Goal: Find specific page/section: Find specific page/section

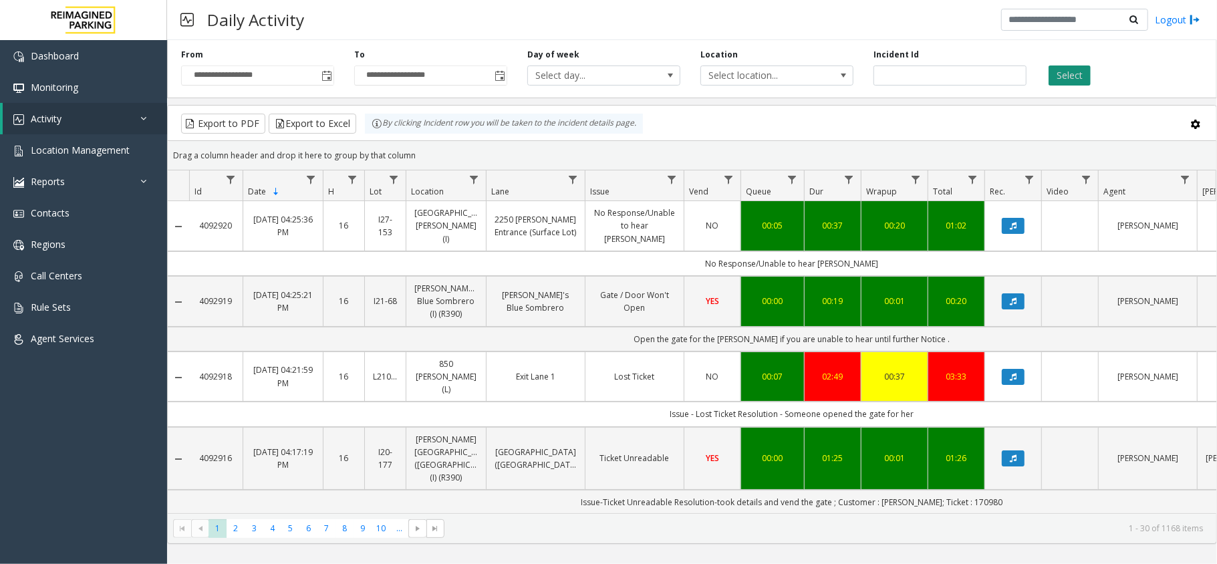
click at [1088, 67] on button "Select" at bounding box center [1070, 75] width 42 height 20
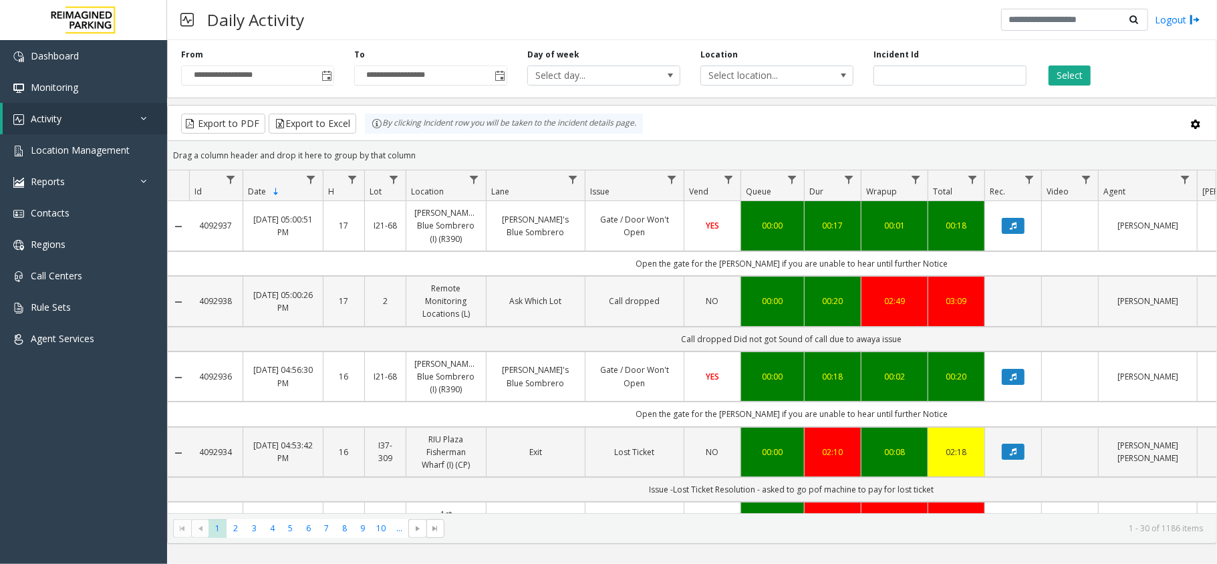
copy link "4092938"
drag, startPoint x: 192, startPoint y: 295, endPoint x: 237, endPoint y: 327, distance: 54.9
click at [237, 327] on td "4092938" at bounding box center [215, 301] width 53 height 51
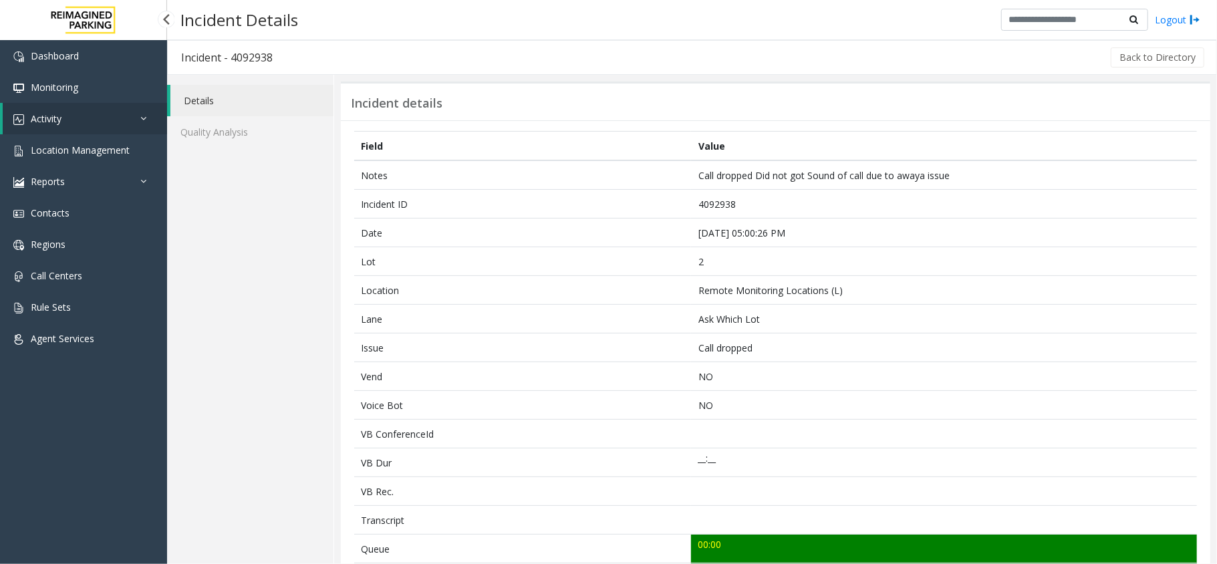
click at [76, 124] on link "Activity" at bounding box center [85, 118] width 164 height 31
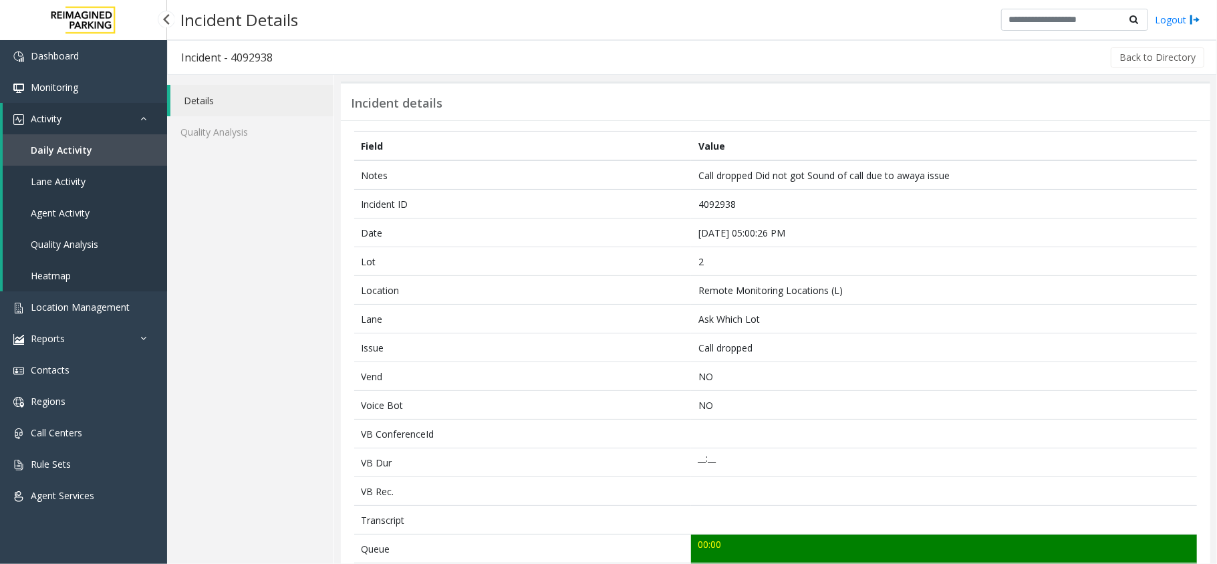
click at [86, 145] on span "Daily Activity" at bounding box center [61, 150] width 61 height 13
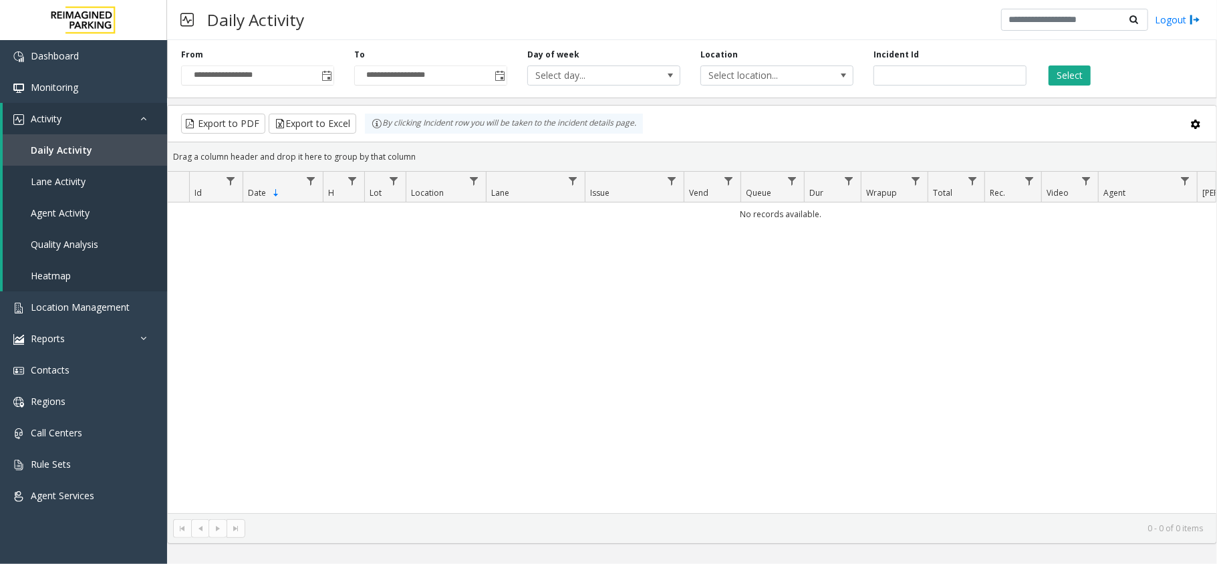
click at [453, 13] on div "Daily Activity Logout" at bounding box center [692, 20] width 1050 height 40
click at [326, 75] on span "Toggle popup" at bounding box center [326, 76] width 11 height 11
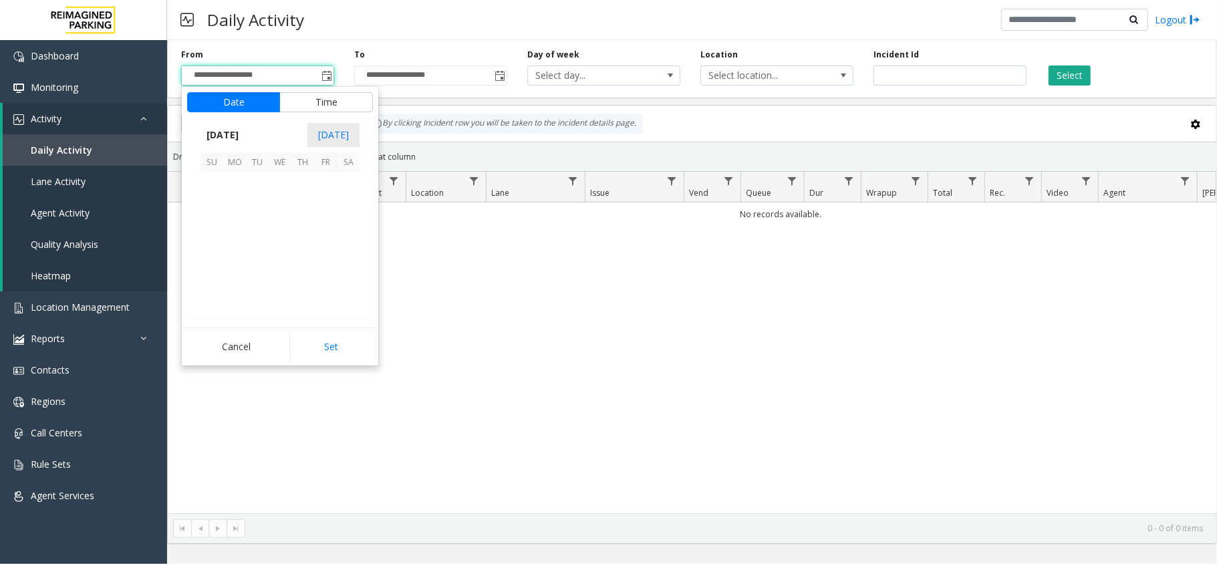
scroll to position [240037, 0]
click at [352, 182] on span "4" at bounding box center [348, 183] width 23 height 23
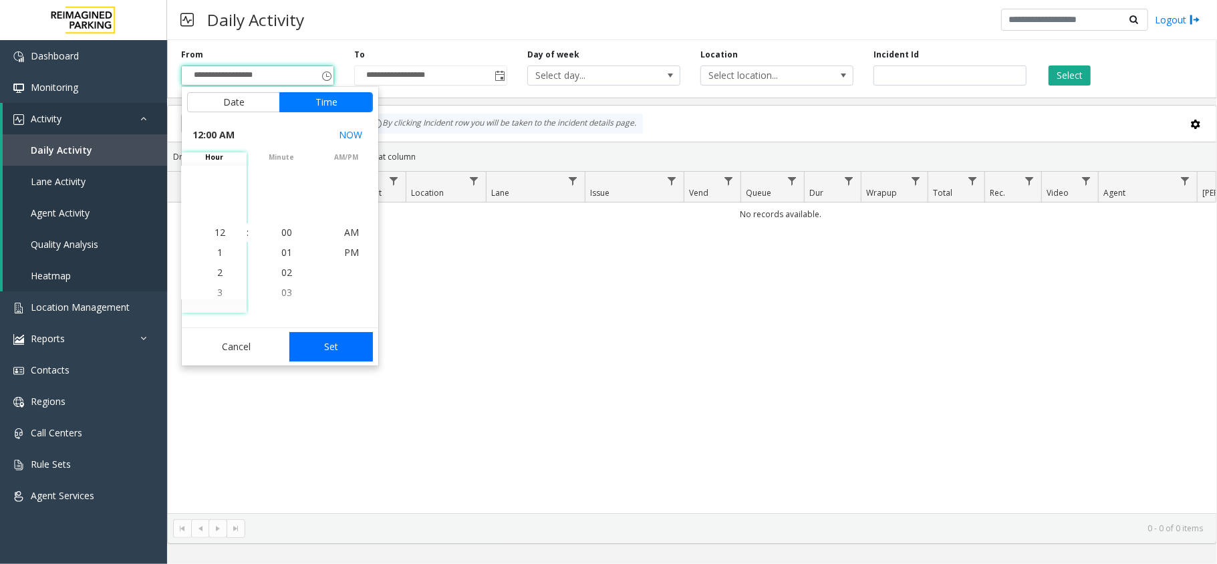
click at [337, 348] on button "Set" at bounding box center [331, 346] width 84 height 29
type input "**********"
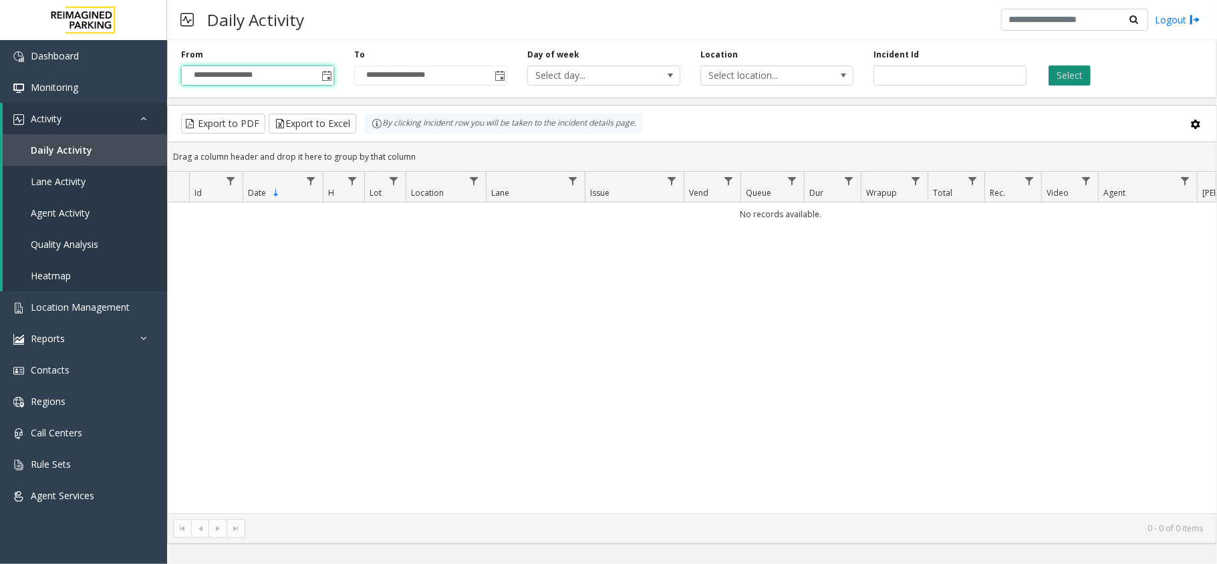
click at [1086, 70] on button "Select" at bounding box center [1070, 75] width 42 height 20
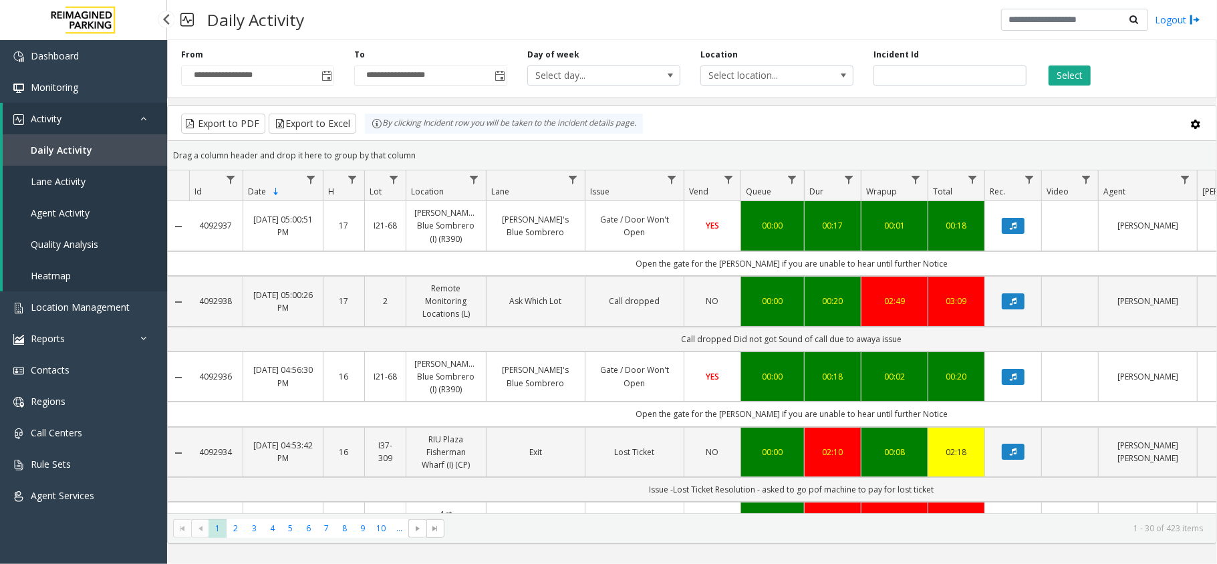
click at [94, 108] on link "Activity" at bounding box center [85, 118] width 164 height 31
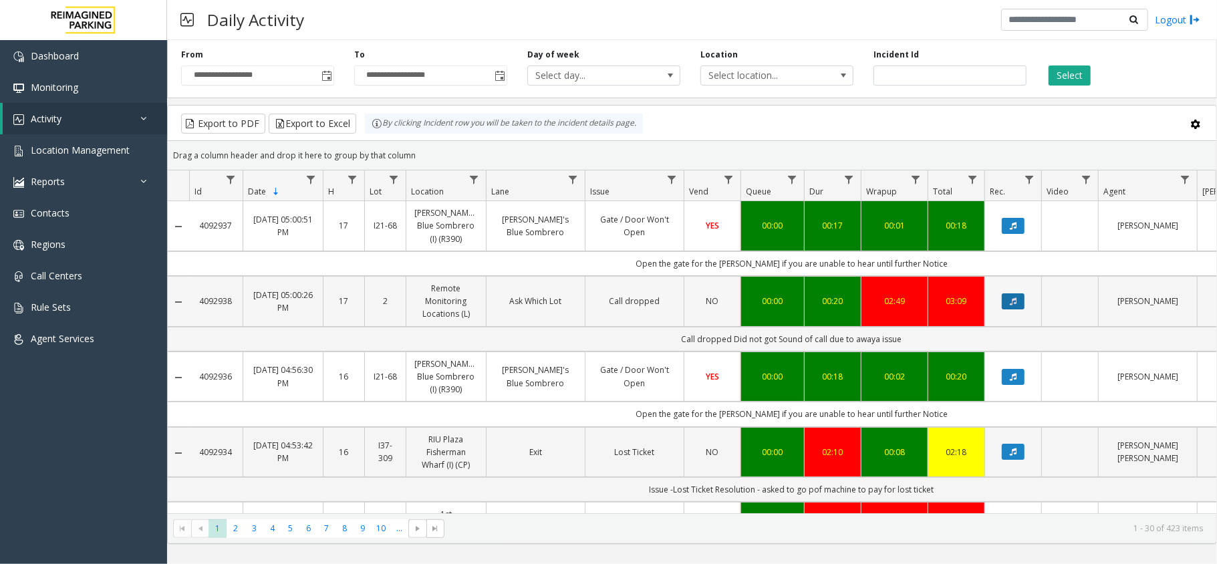
click at [1014, 303] on icon "Data table" at bounding box center [1013, 301] width 7 height 8
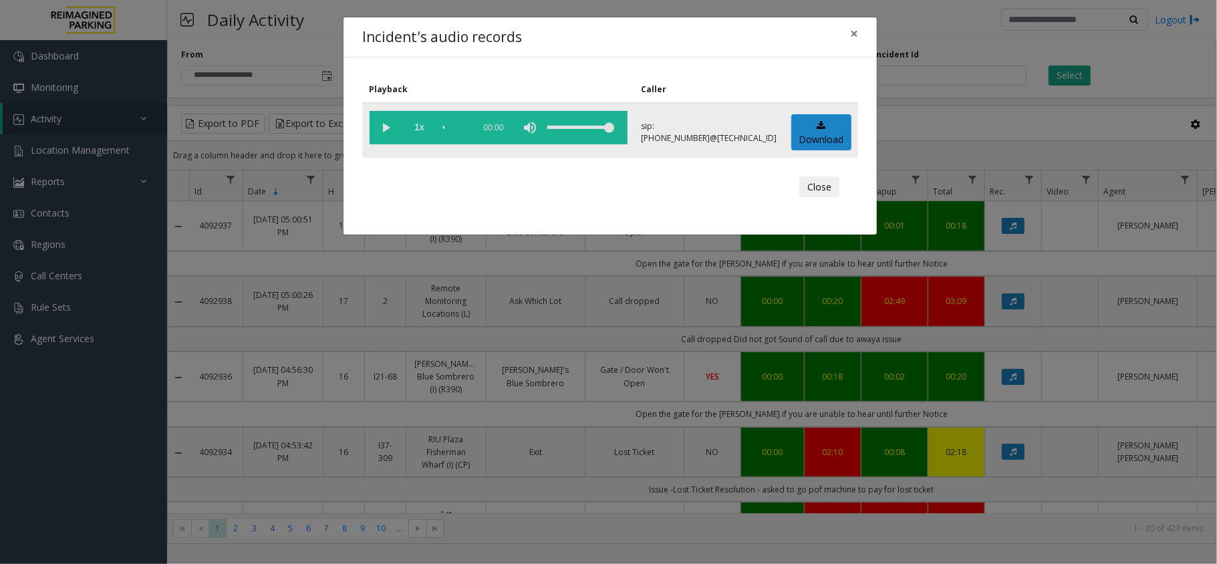
click at [388, 123] on vg-play-pause at bounding box center [386, 127] width 33 height 33
click at [850, 29] on span "×" at bounding box center [854, 33] width 8 height 19
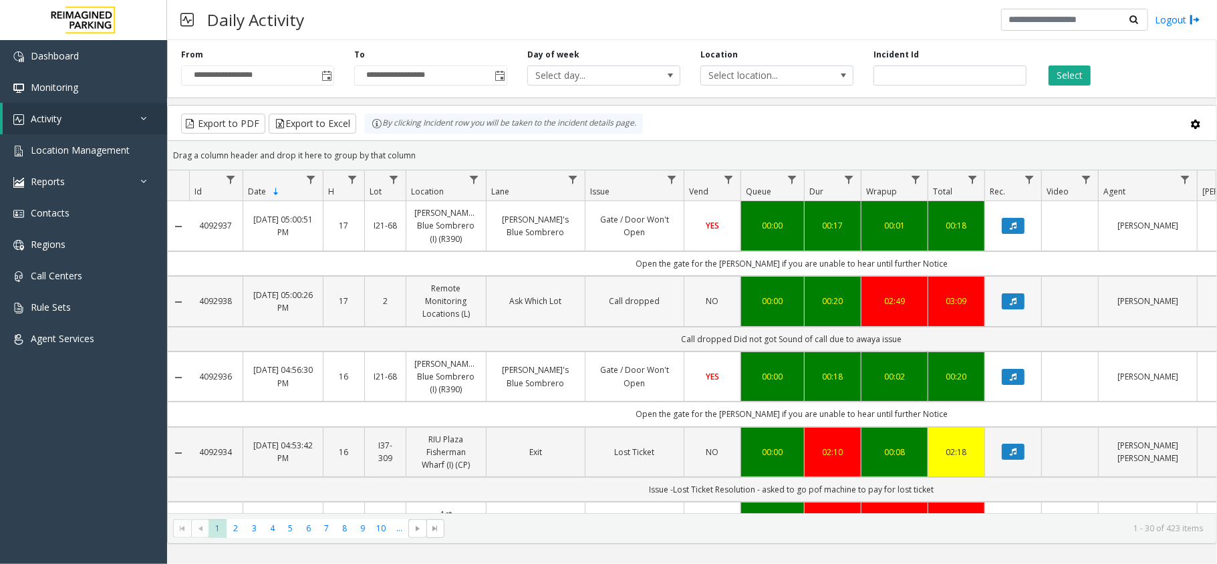
copy link "4092938"
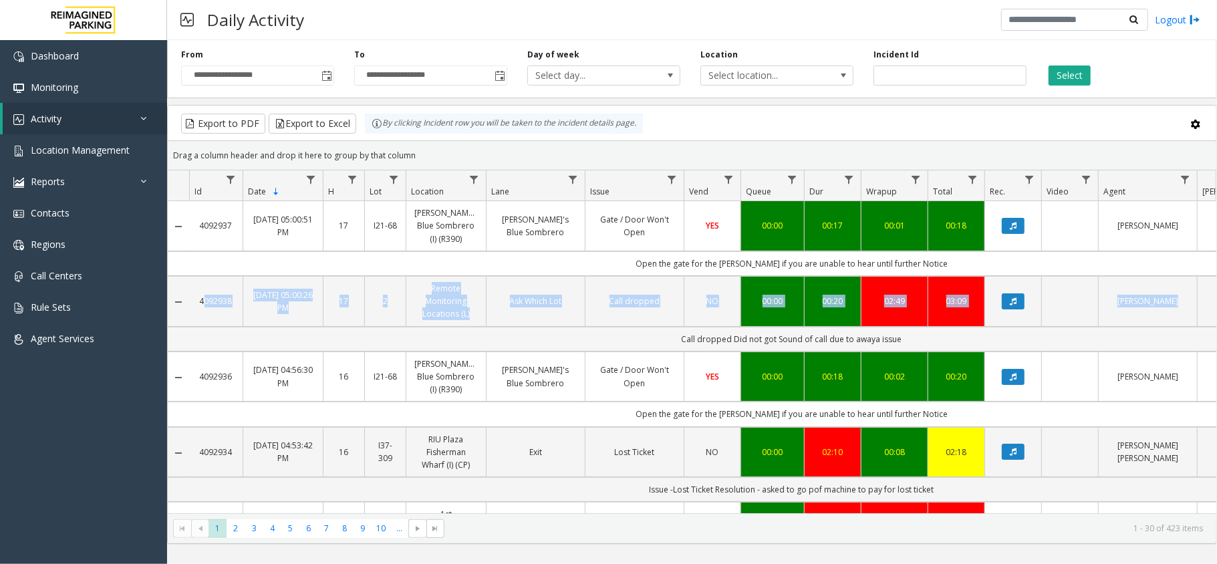
drag, startPoint x: 188, startPoint y: 290, endPoint x: 257, endPoint y: 329, distance: 78.4
click at [257, 334] on td "Call dropped Did not got Sound of call due to awaya issue" at bounding box center [791, 339] width 1205 height 25
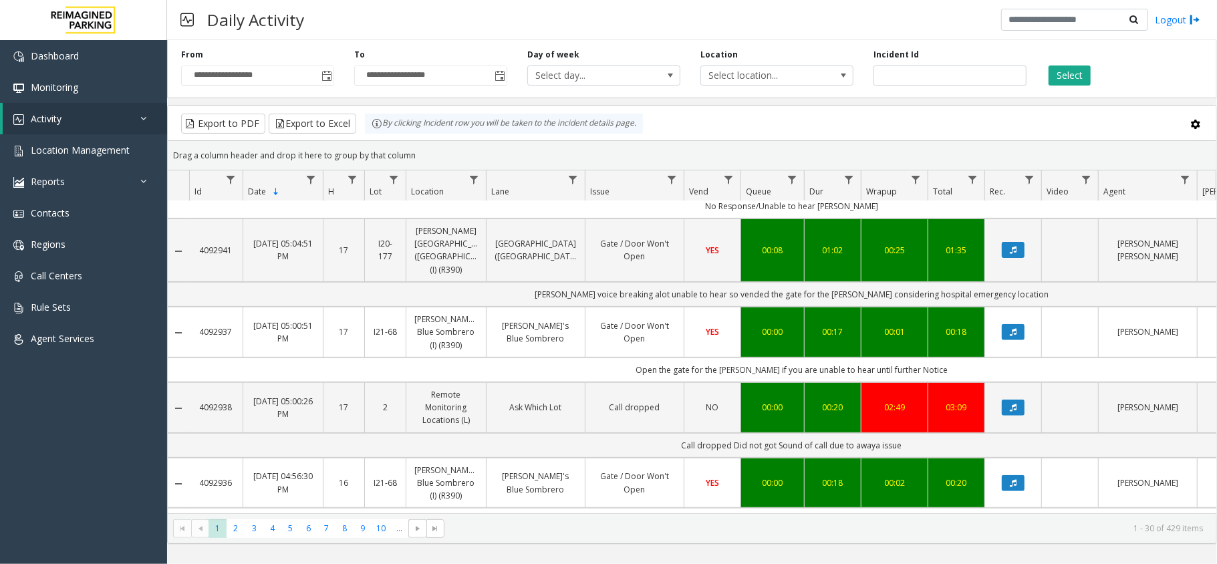
scroll to position [445, 0]
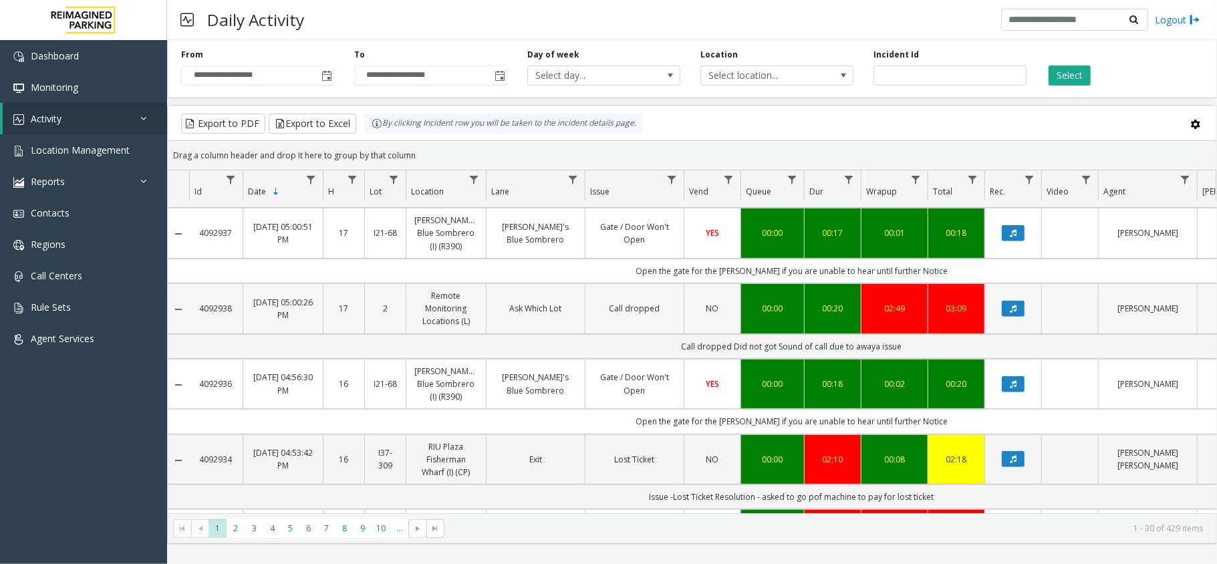
drag, startPoint x: 187, startPoint y: 281, endPoint x: 234, endPoint y: 313, distance: 56.4
click at [234, 313] on tr "4092938 [DATE] 05:00:26 PM 17 2 Remote Monitoring Locations (L) Ask Which Lot C…" at bounding box center [781, 308] width 1226 height 51
click at [239, 348] on td "Call dropped Did not got Sound of call due to awaya issue" at bounding box center [791, 346] width 1205 height 25
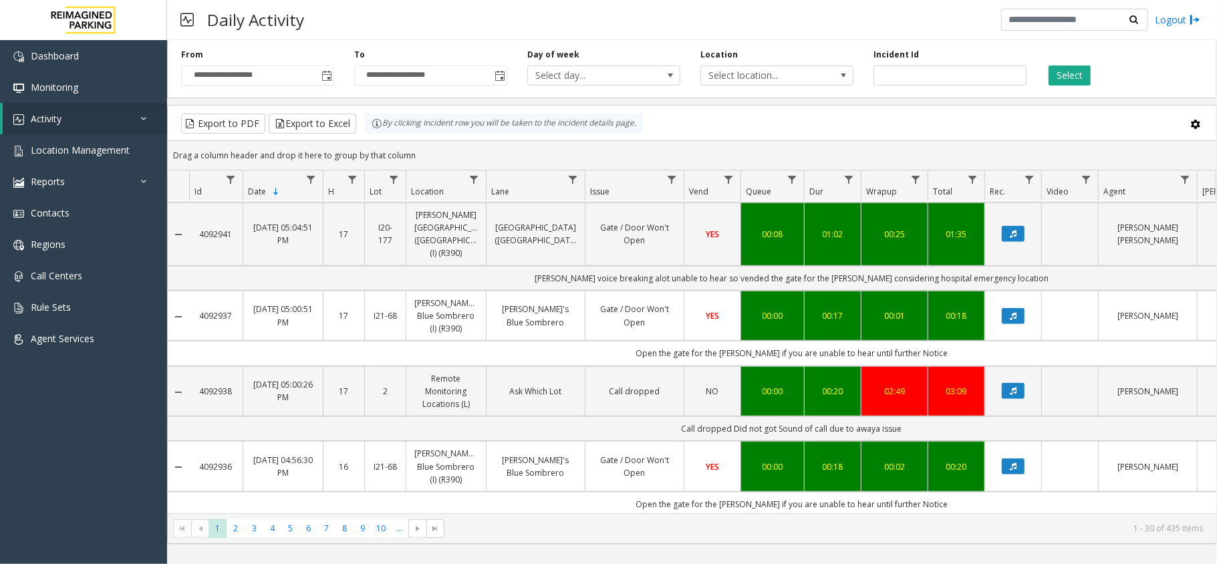
scroll to position [891, 0]
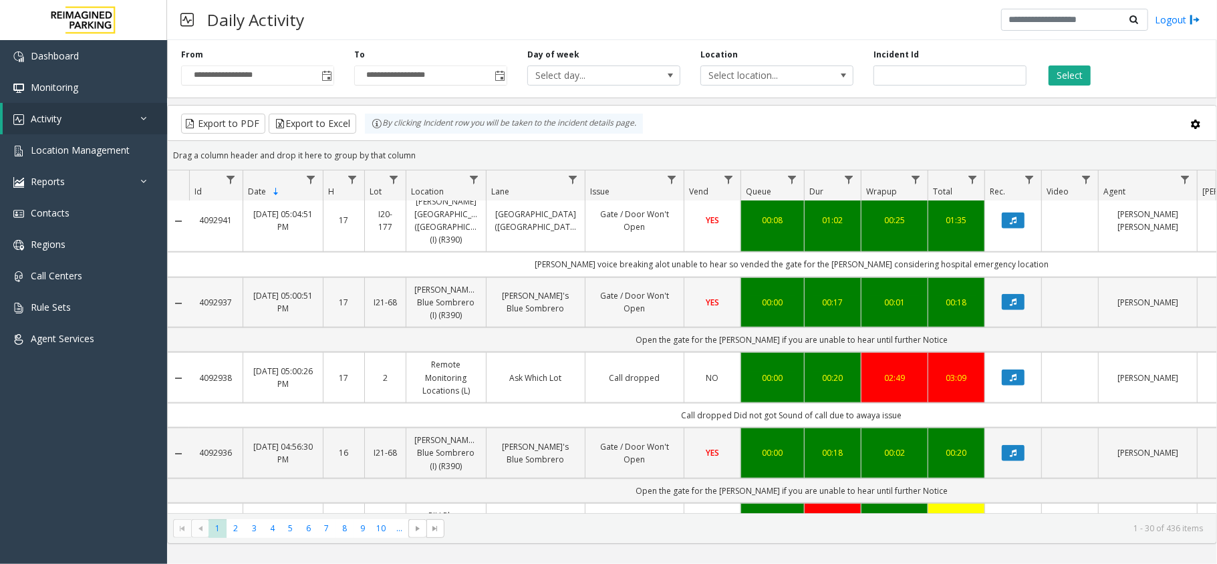
copy link "4092937"
drag, startPoint x: 199, startPoint y: 276, endPoint x: 231, endPoint y: 295, distance: 36.9
click at [231, 295] on td "4092937" at bounding box center [215, 302] width 53 height 51
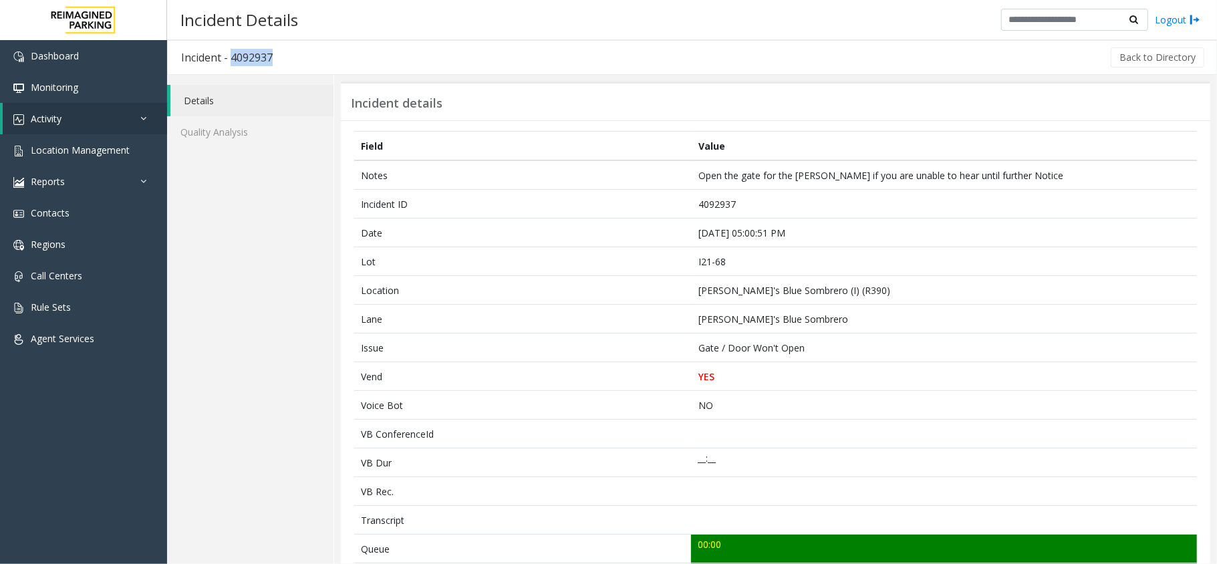
drag, startPoint x: 295, startPoint y: 49, endPoint x: 230, endPoint y: 73, distance: 69.6
click at [230, 73] on div "Incident - 4092937 Back to Directory" at bounding box center [692, 57] width 1050 height 35
copy h3 "4092937"
click at [131, 120] on link "Activity" at bounding box center [85, 118] width 164 height 31
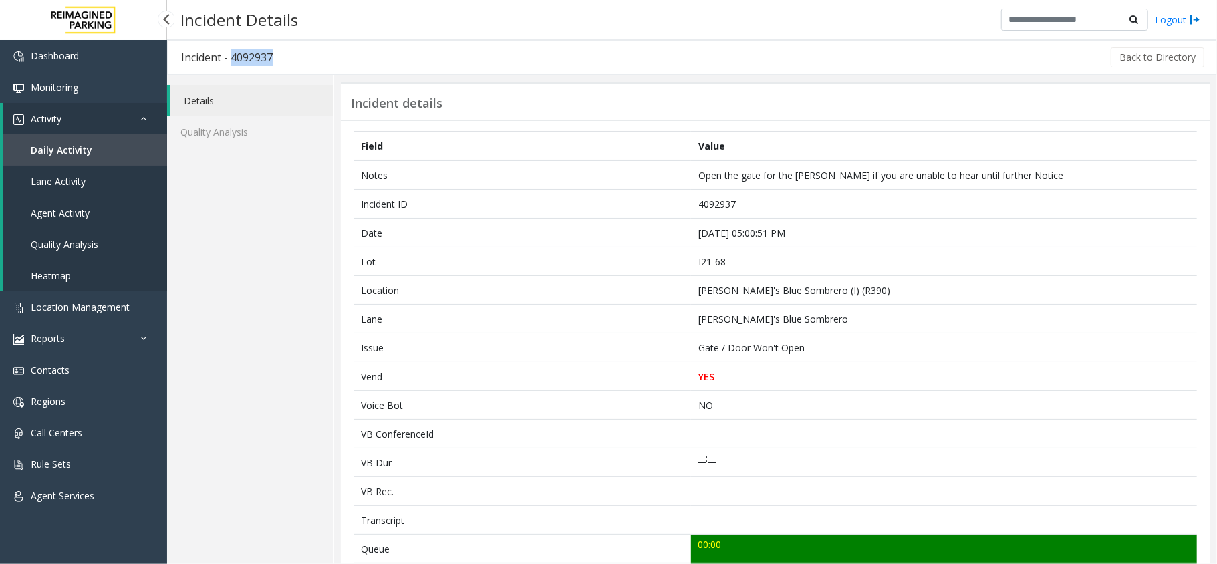
click at [82, 150] on span "Daily Activity" at bounding box center [61, 150] width 61 height 13
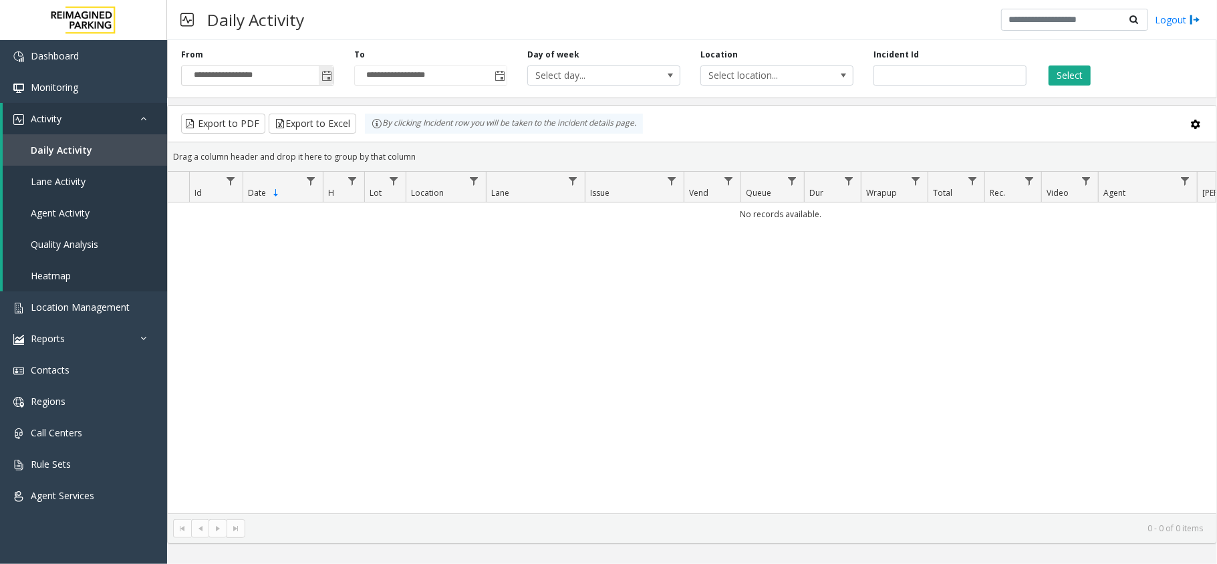
click at [329, 73] on span "Toggle popup" at bounding box center [326, 76] width 11 height 11
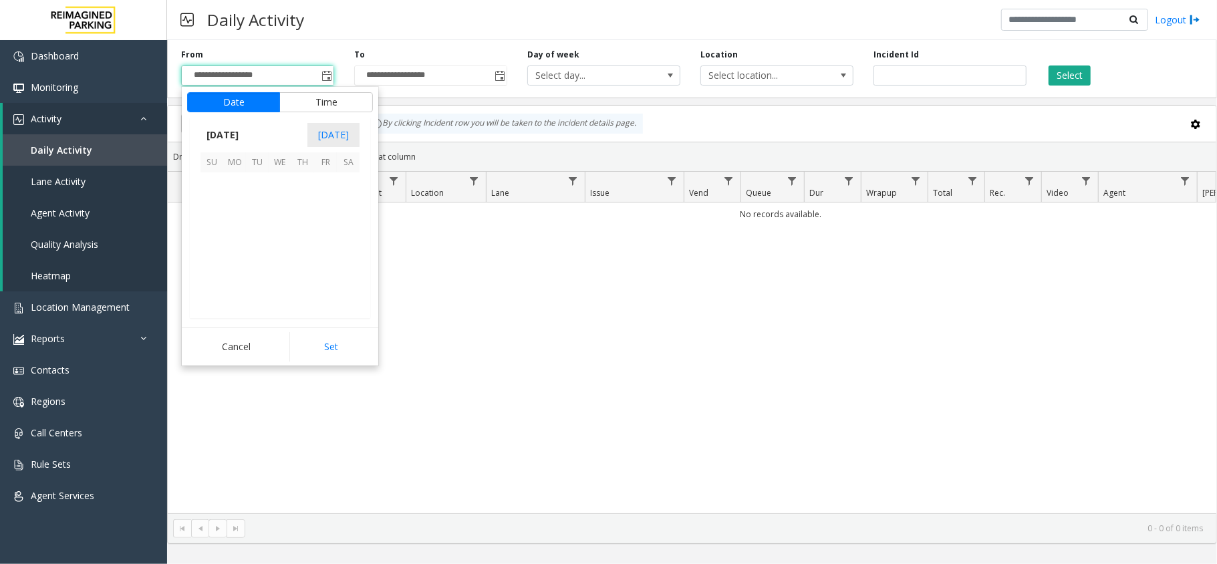
scroll to position [240037, 0]
click at [346, 188] on span "4" at bounding box center [348, 183] width 23 height 23
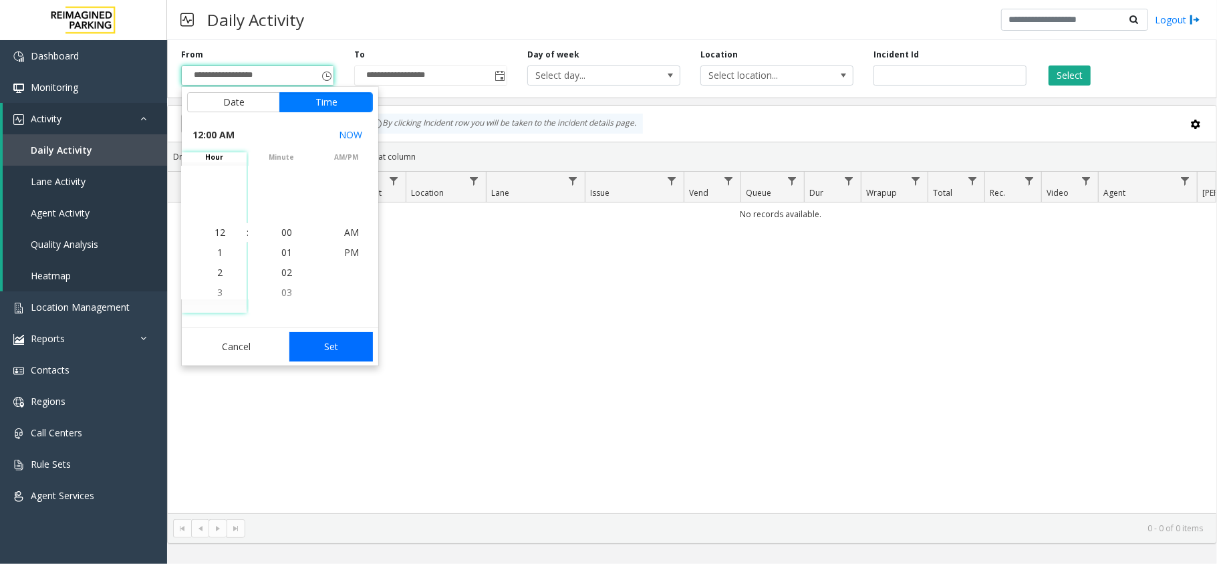
click at [327, 352] on button "Set" at bounding box center [331, 346] width 84 height 29
type input "**********"
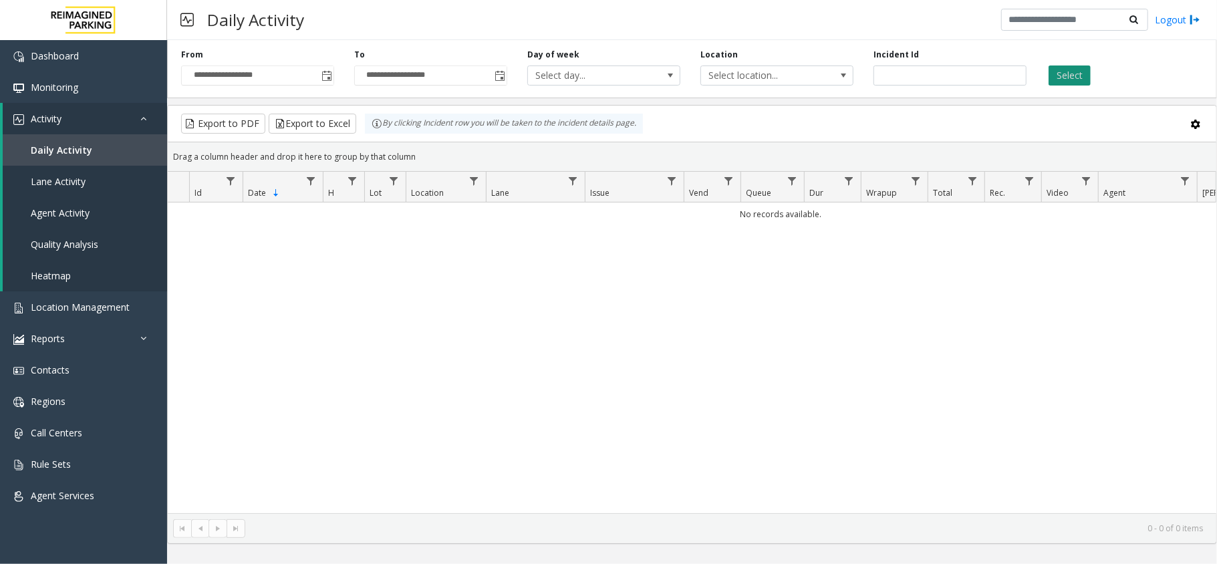
click at [1065, 71] on button "Select" at bounding box center [1070, 75] width 42 height 20
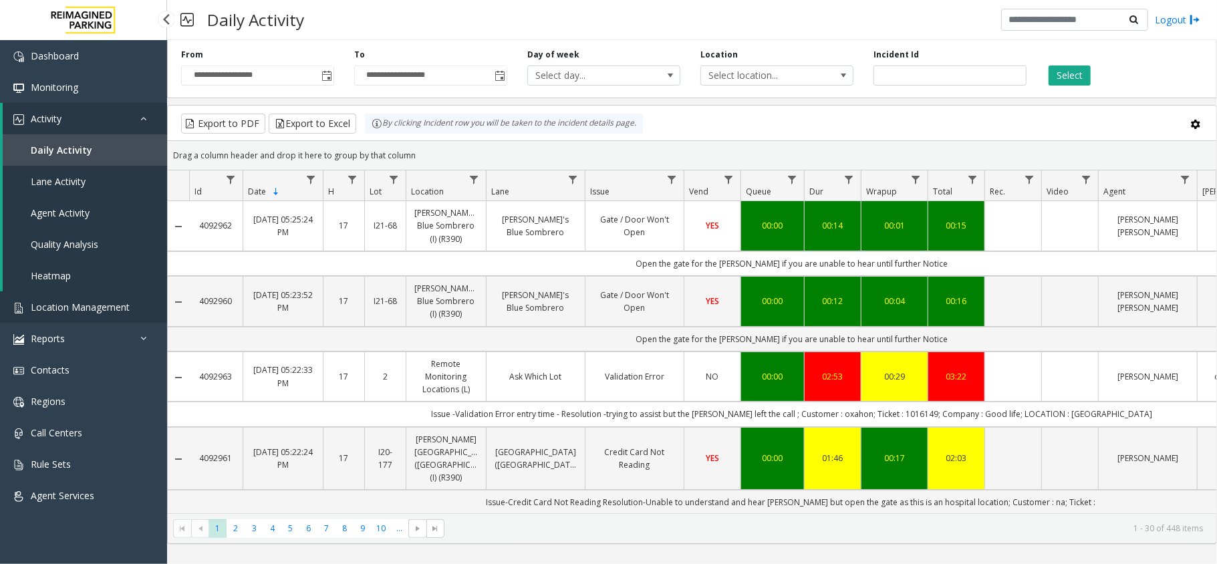
click at [118, 310] on span "Location Management" at bounding box center [80, 307] width 99 height 13
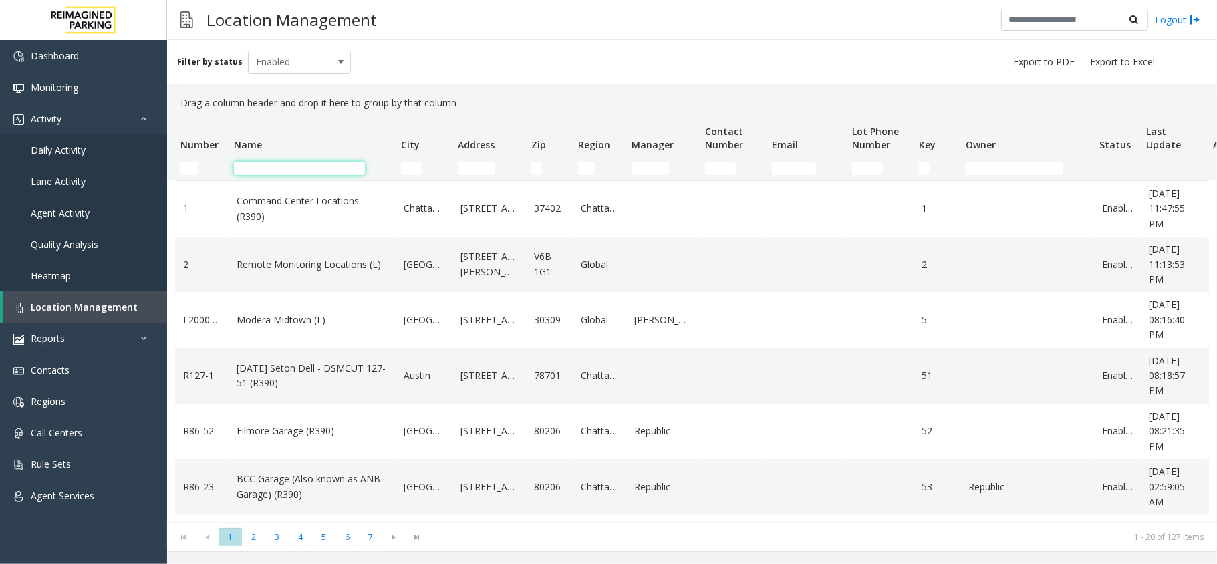
click at [316, 167] on input "Name Filter" at bounding box center [299, 168] width 131 height 13
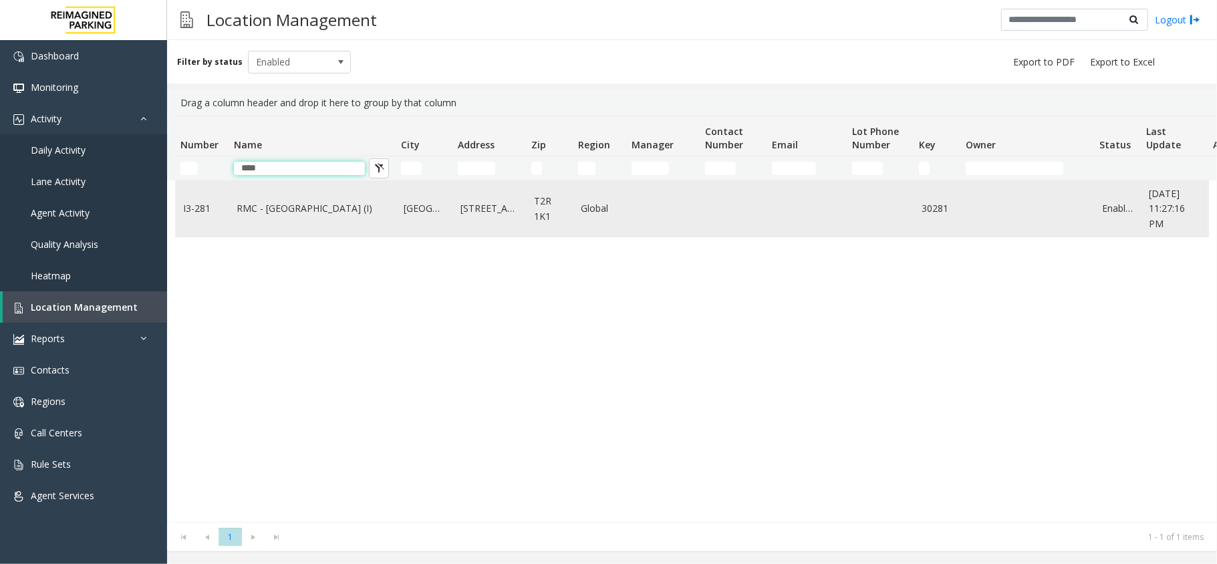
type input "****"
click at [287, 207] on link "RMC - [GEOGRAPHIC_DATA] (I)" at bounding box center [312, 208] width 151 height 15
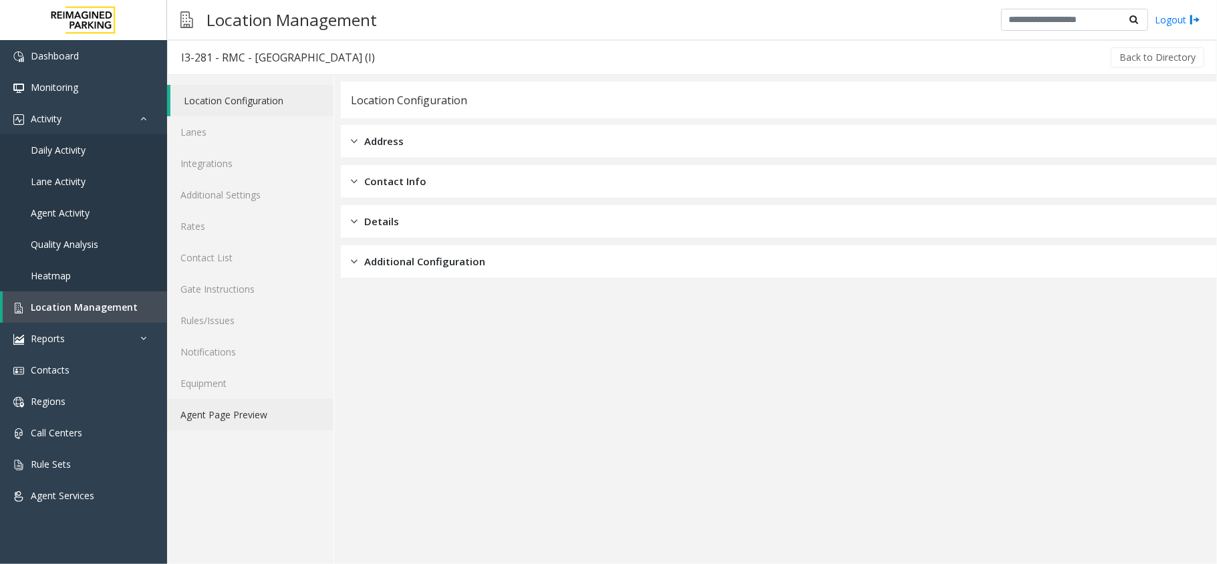
click at [217, 413] on link "Agent Page Preview" at bounding box center [250, 414] width 166 height 31
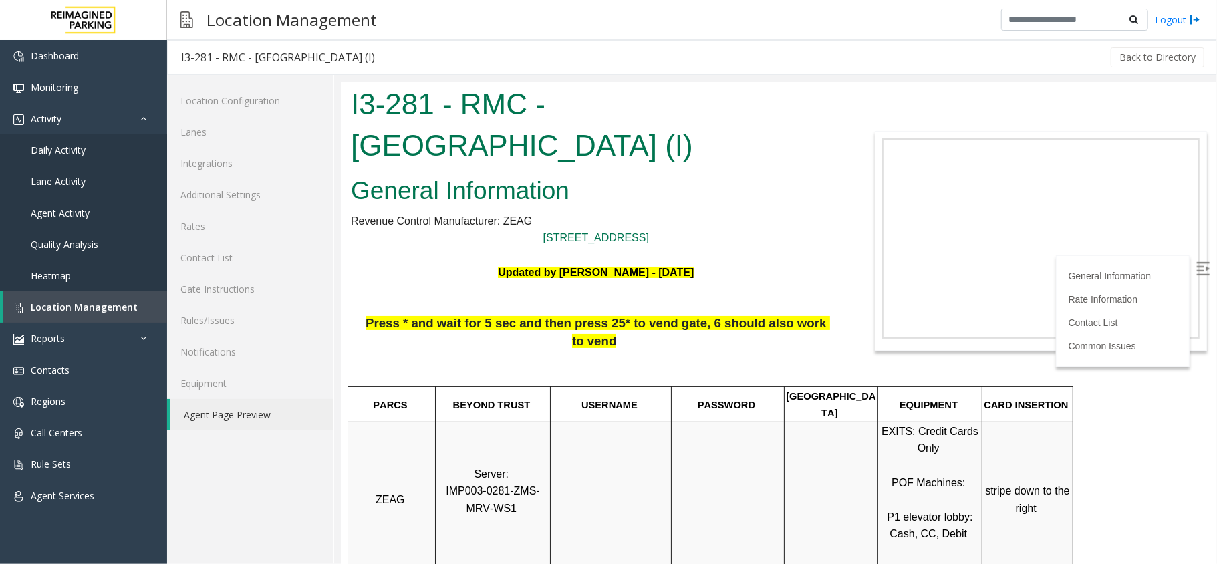
scroll to position [445, 0]
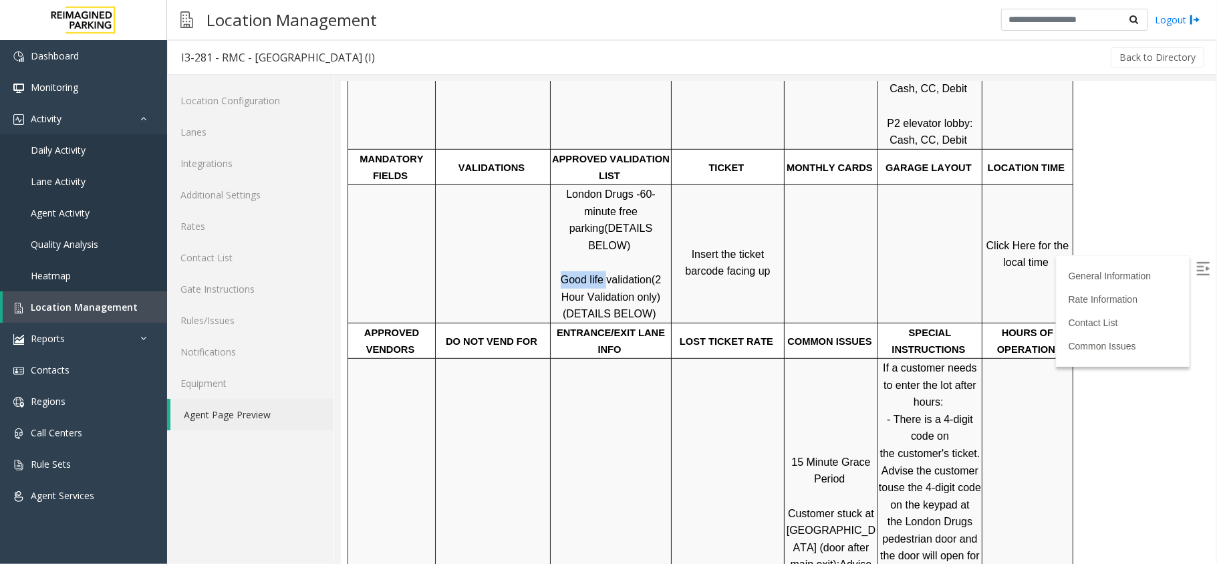
drag, startPoint x: 562, startPoint y: 224, endPoint x: 604, endPoint y: 229, distance: 42.4
click at [604, 273] on span "Good life validation" at bounding box center [605, 278] width 91 height 11
click at [596, 237] on p "London Drugs - 60-minute free parking (DETAILS BELOW) Good life validation (2 H…" at bounding box center [610, 253] width 119 height 137
drag, startPoint x: 561, startPoint y: 225, endPoint x: 602, endPoint y: 229, distance: 40.3
click at [602, 273] on span "Good life validation" at bounding box center [605, 278] width 91 height 11
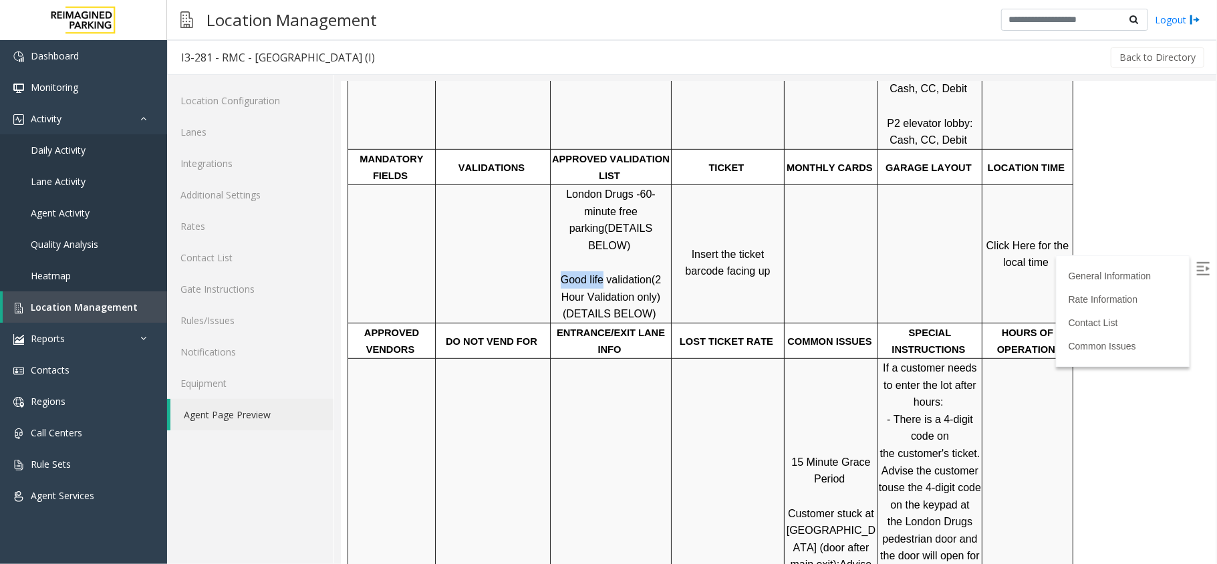
copy span "Good life"
click at [1018, 239] on span "Click Here for the local time" at bounding box center [1029, 253] width 86 height 29
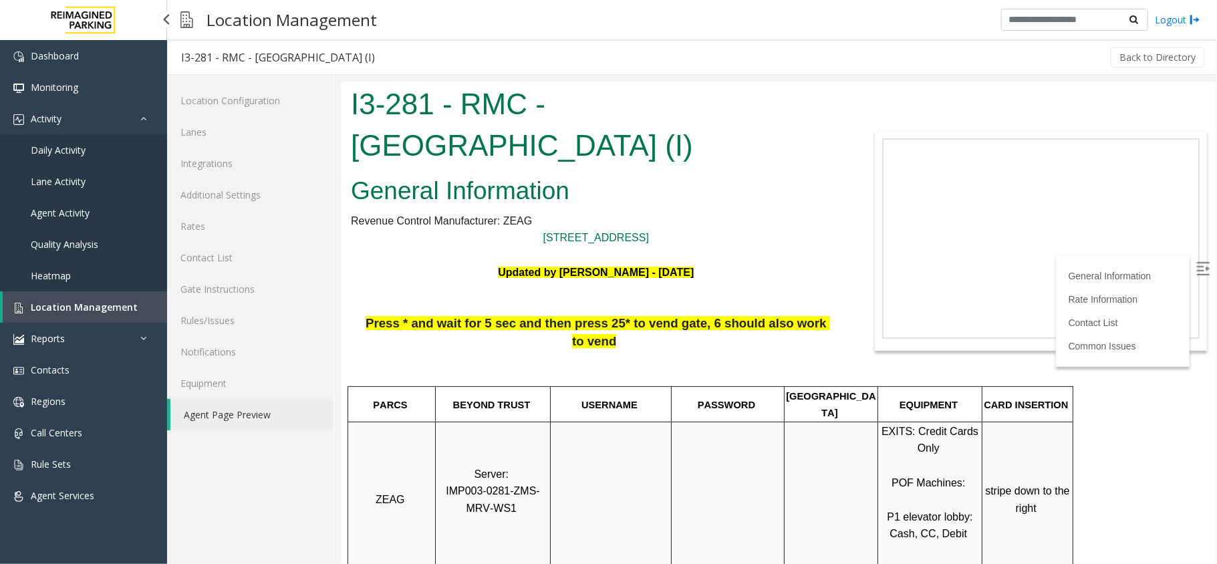
click at [92, 142] on link "Daily Activity" at bounding box center [83, 149] width 167 height 31
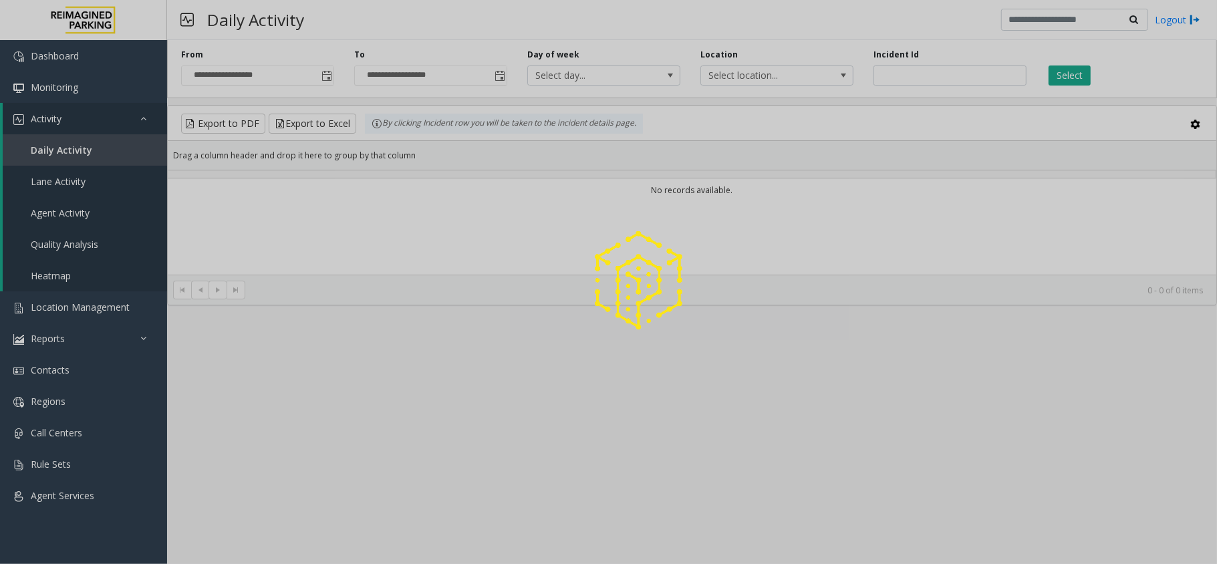
click at [94, 129] on div at bounding box center [608, 282] width 1217 height 564
click at [96, 126] on div at bounding box center [608, 282] width 1217 height 564
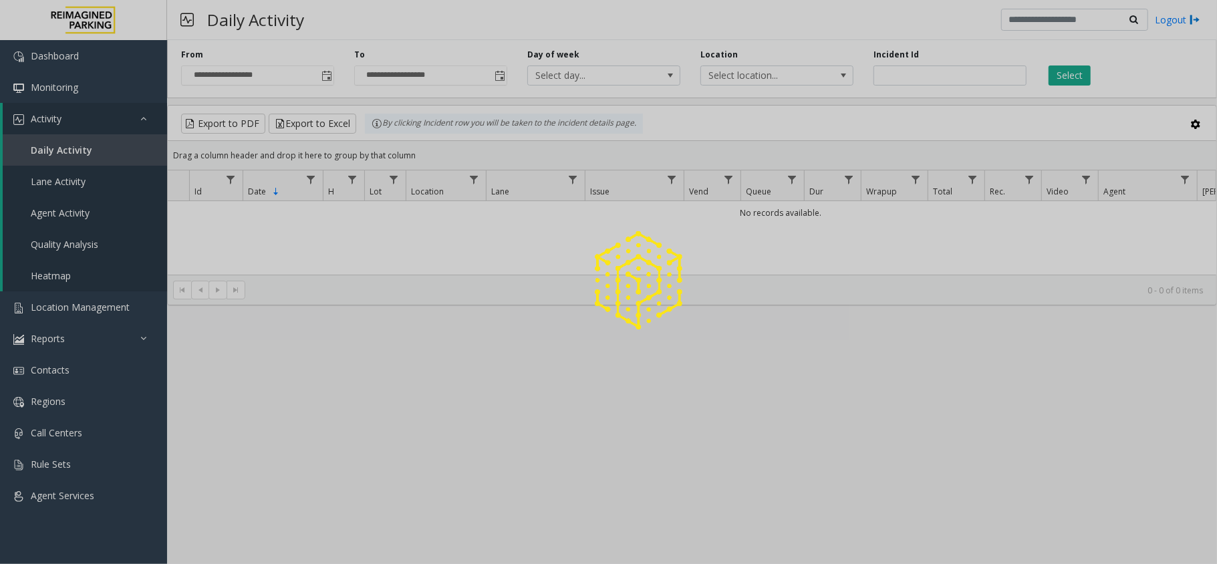
click at [120, 124] on div at bounding box center [608, 282] width 1217 height 564
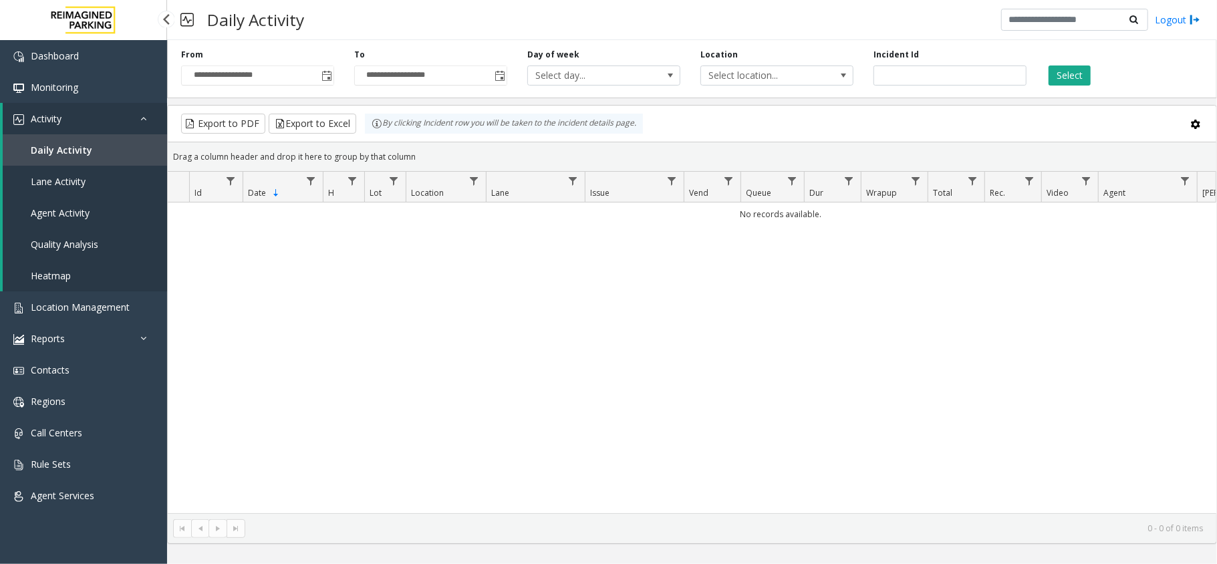
click at [139, 121] on link "Activity" at bounding box center [85, 118] width 164 height 31
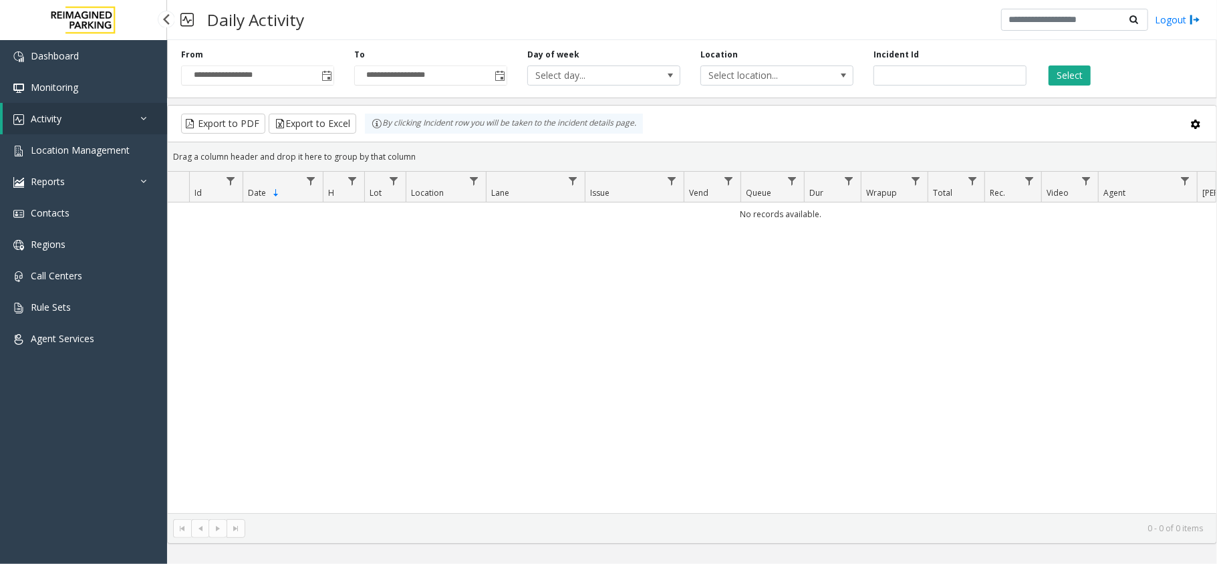
click at [81, 113] on link "Activity" at bounding box center [85, 118] width 164 height 31
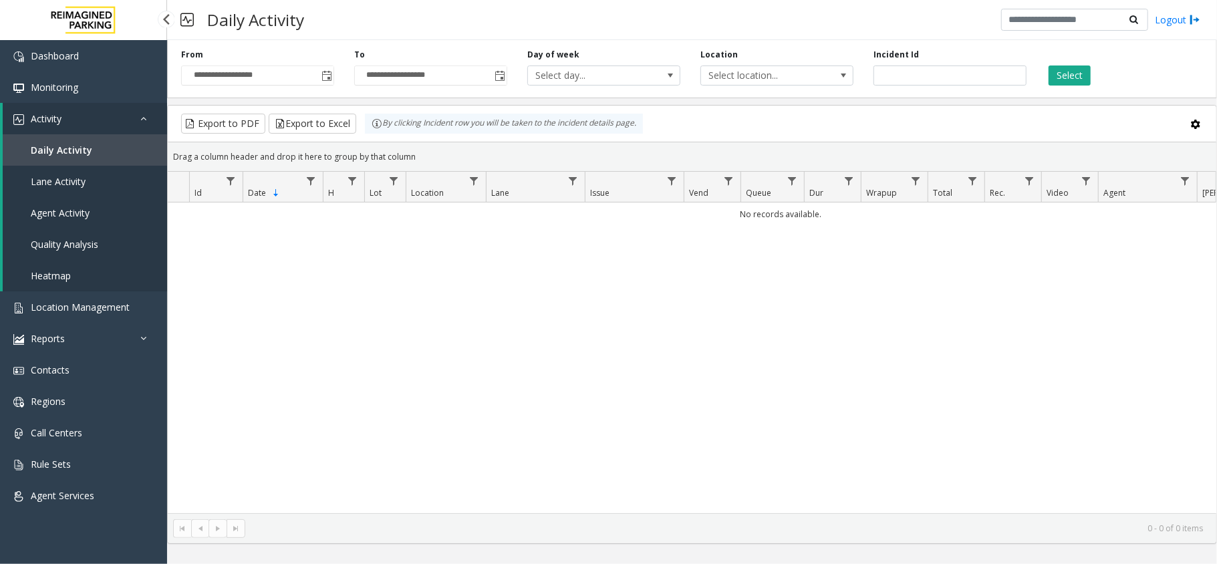
click at [81, 156] on link "Daily Activity" at bounding box center [85, 149] width 164 height 31
click at [110, 116] on link "Activity" at bounding box center [85, 118] width 164 height 31
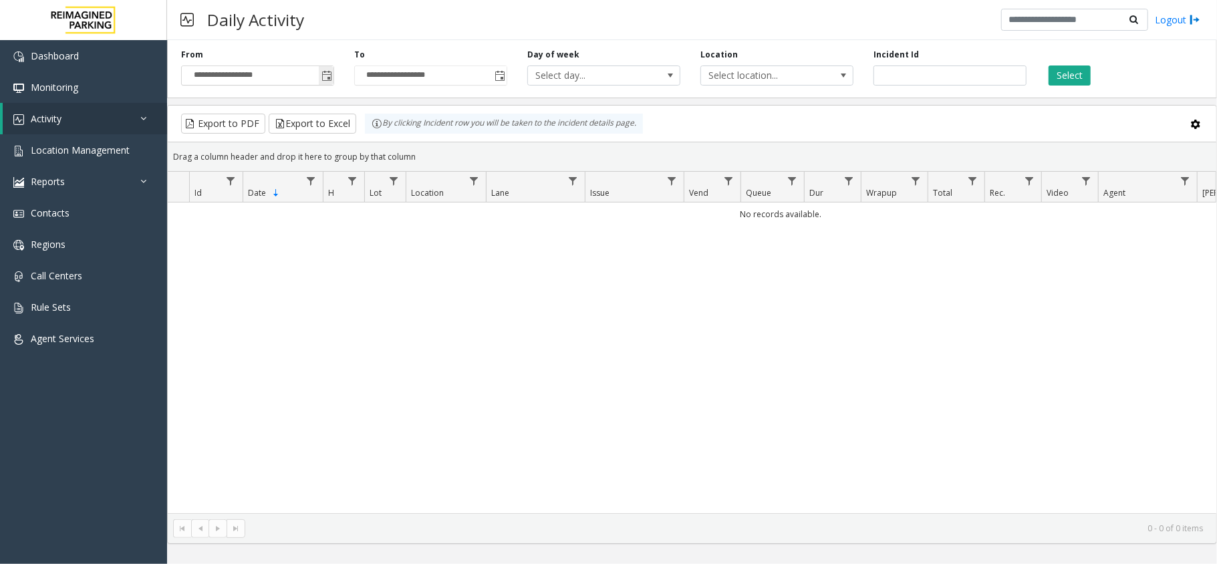
click at [330, 84] on span "Toggle popup" at bounding box center [326, 75] width 15 height 21
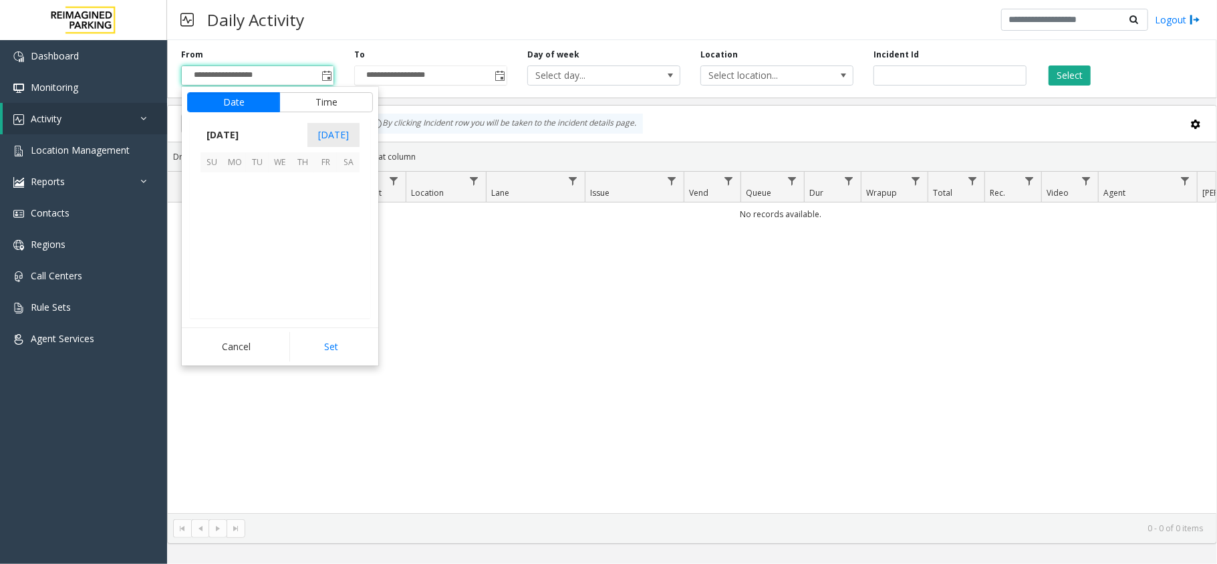
scroll to position [240037, 0]
click at [337, 184] on span "4" at bounding box center [348, 183] width 23 height 23
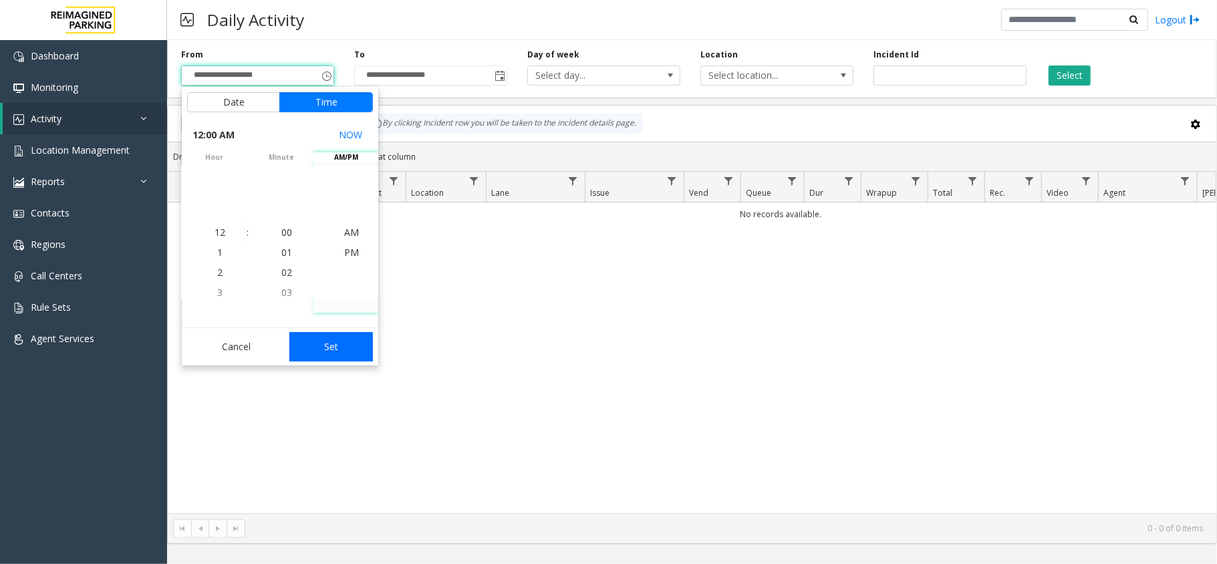
click at [345, 333] on button "Set" at bounding box center [331, 346] width 84 height 29
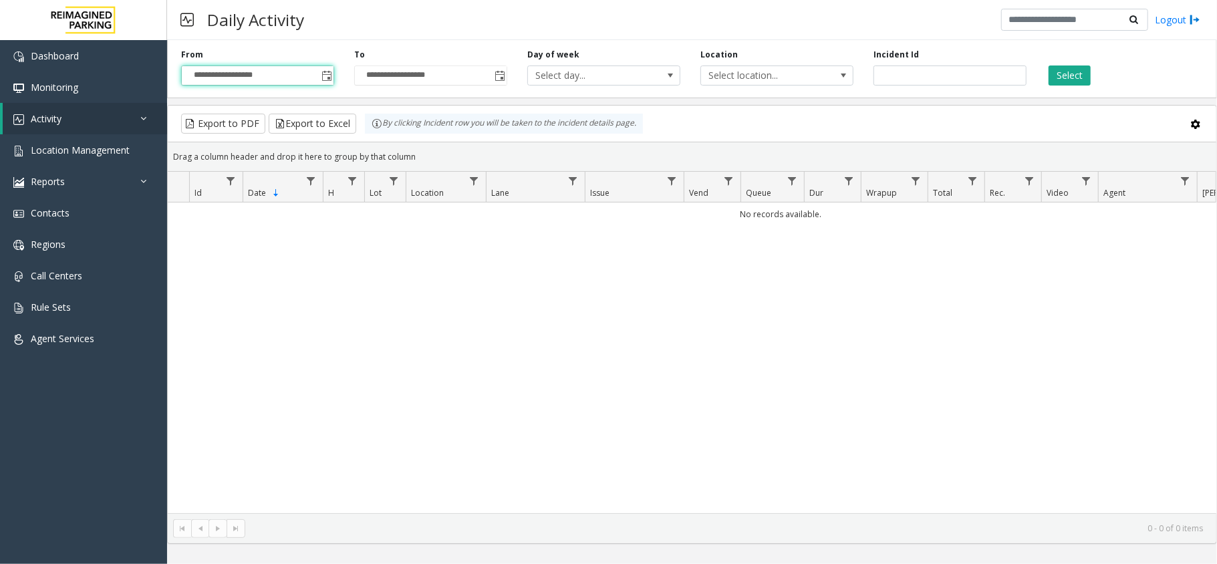
type input "**********"
click at [1067, 84] on button "Select" at bounding box center [1070, 75] width 42 height 20
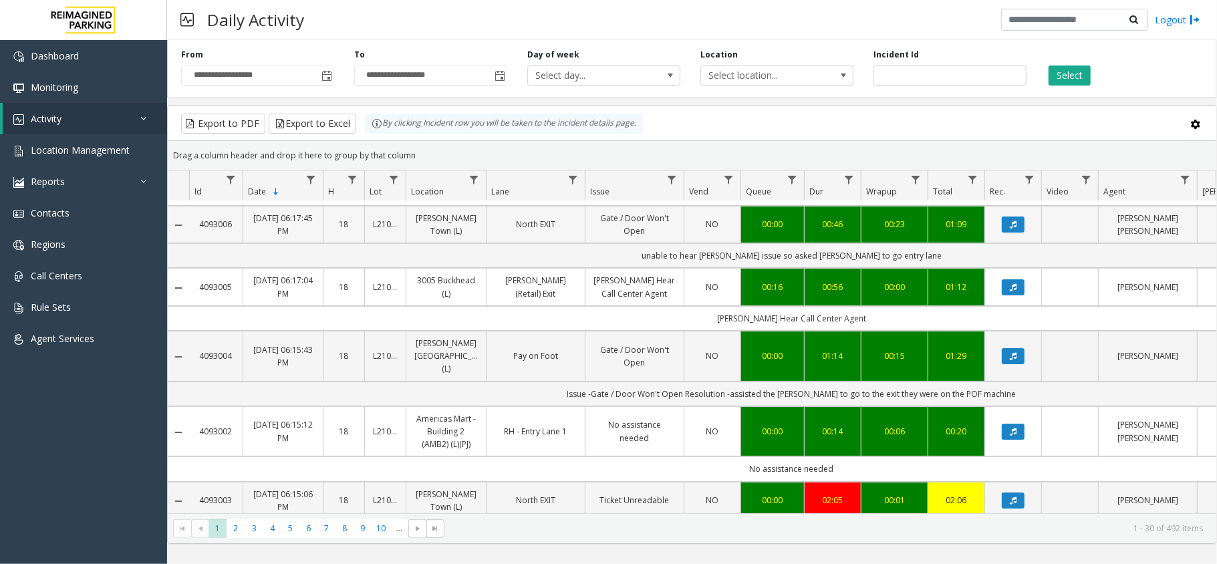
scroll to position [89, 0]
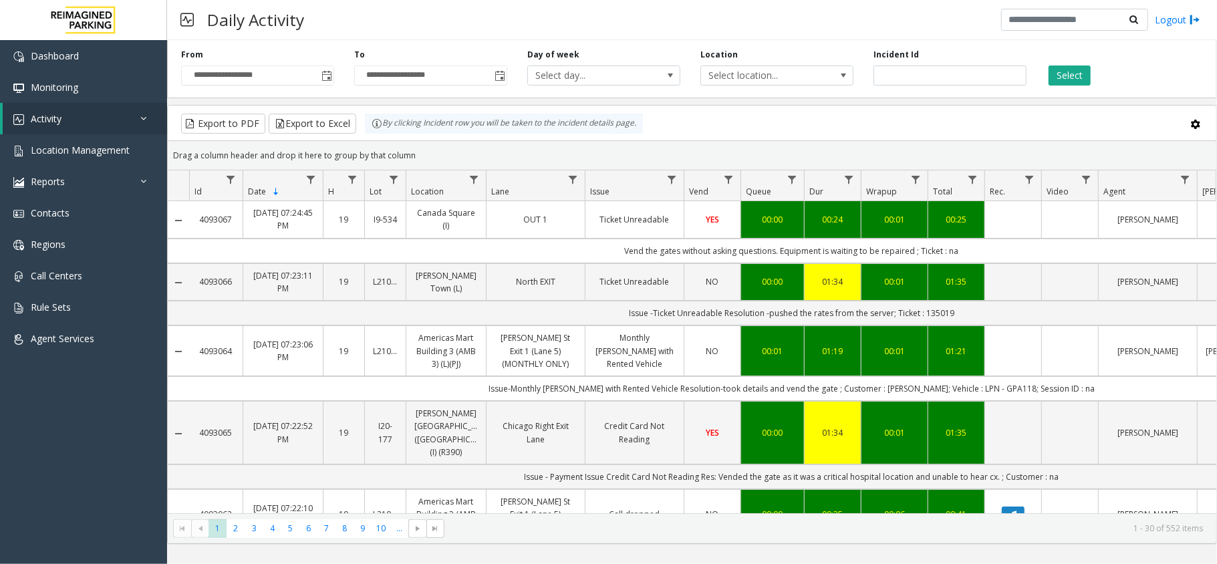
scroll to position [89, 0]
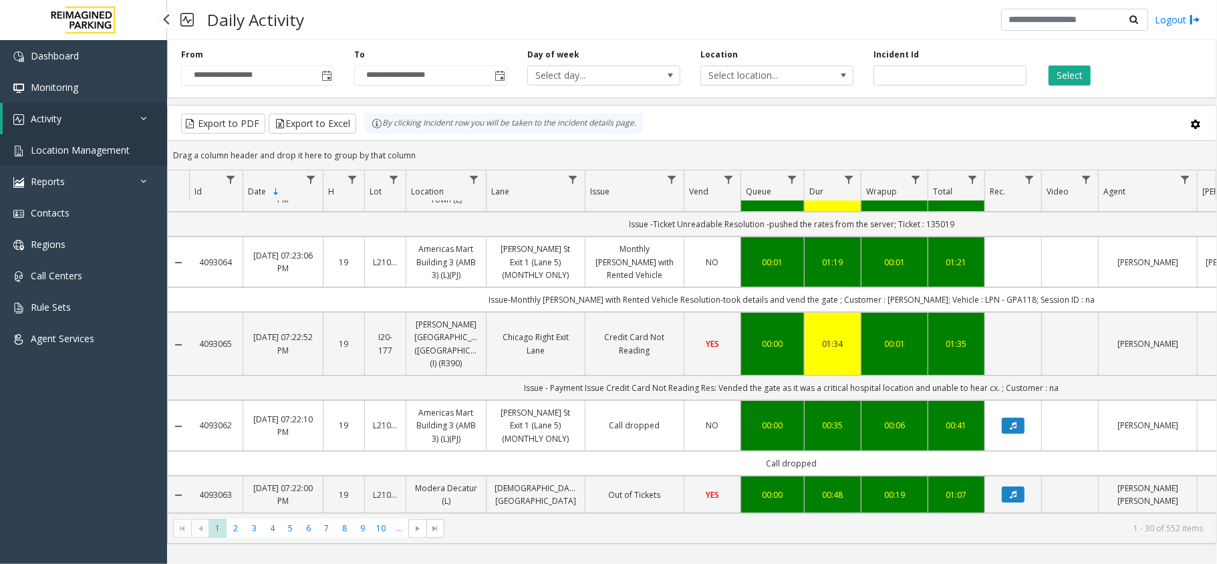
click at [137, 135] on link "Location Management" at bounding box center [83, 149] width 167 height 31
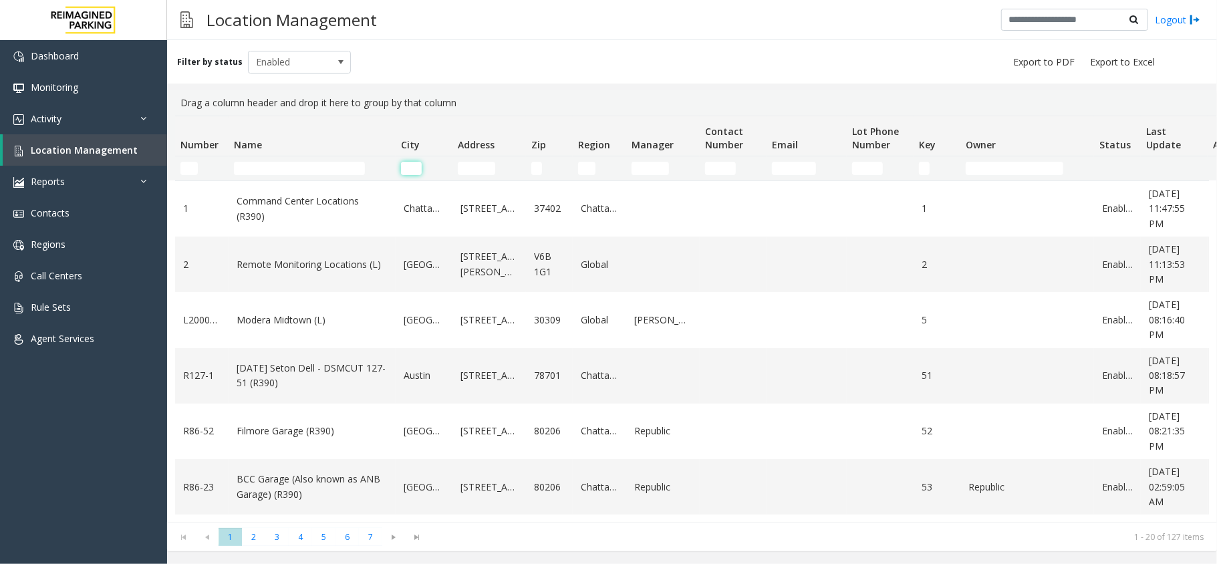
click at [407, 167] on input "City Filter" at bounding box center [411, 168] width 21 height 13
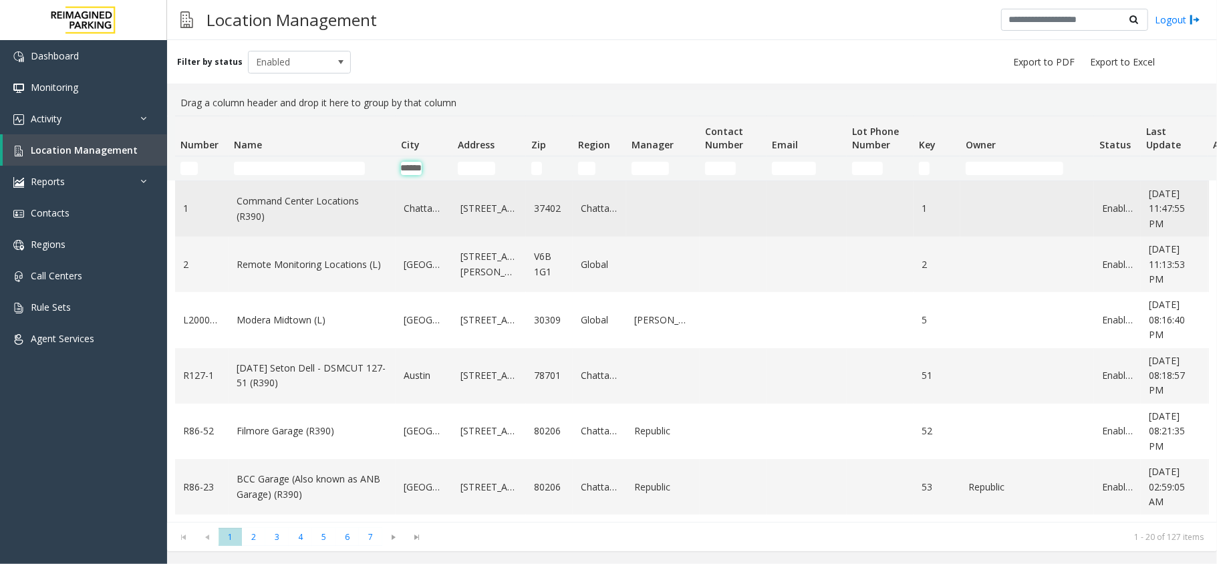
scroll to position [0, 17]
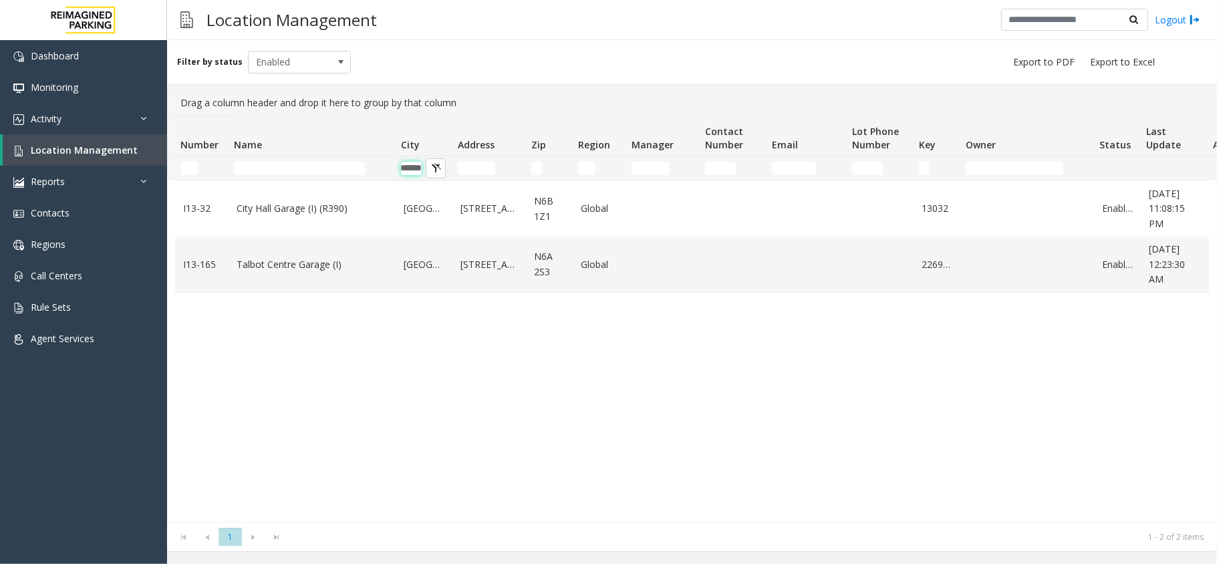
type input "******"
click at [317, 162] on input "Name Filter" at bounding box center [299, 168] width 131 height 13
click at [291, 263] on link "Talbot Centre Garage (I)" at bounding box center [312, 264] width 151 height 15
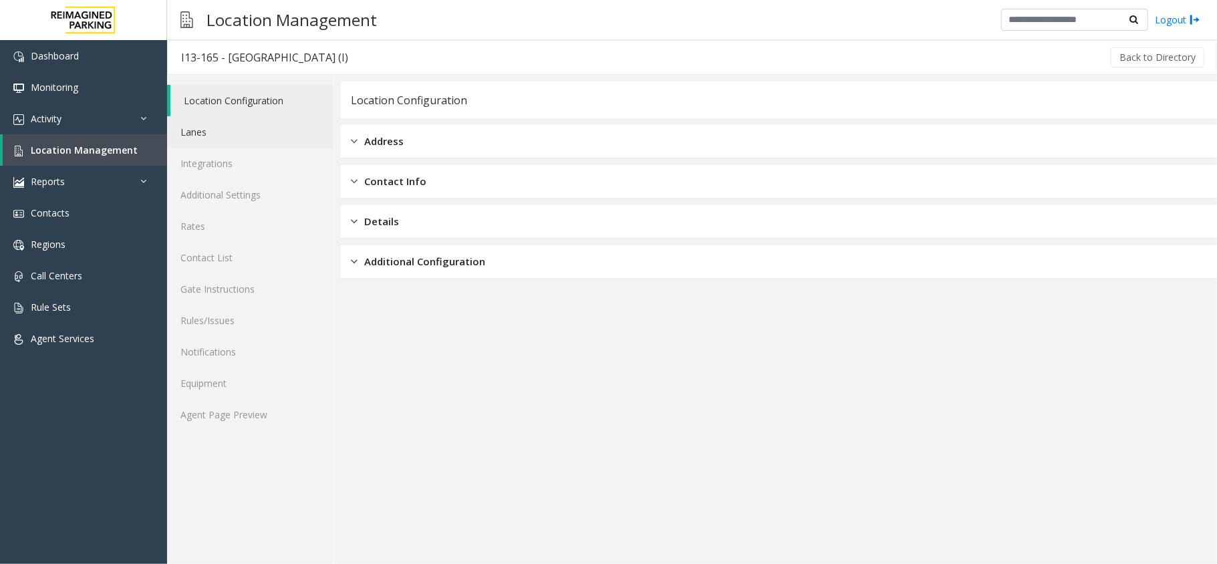
click at [252, 132] on link "Lanes" at bounding box center [250, 131] width 166 height 31
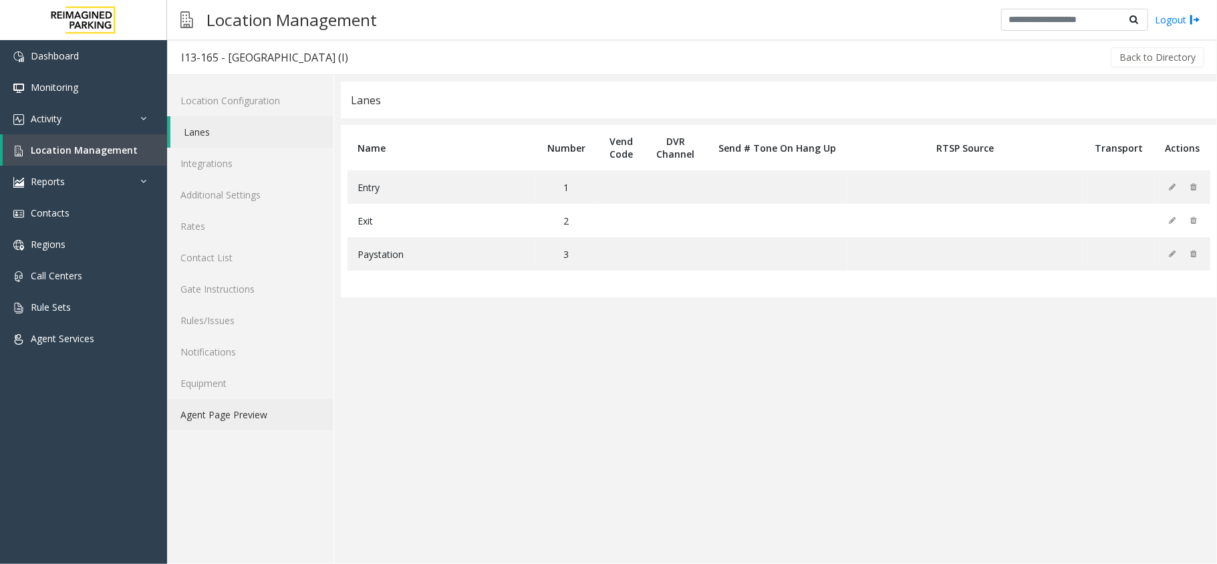
click at [247, 399] on link "Agent Page Preview" at bounding box center [250, 414] width 166 height 31
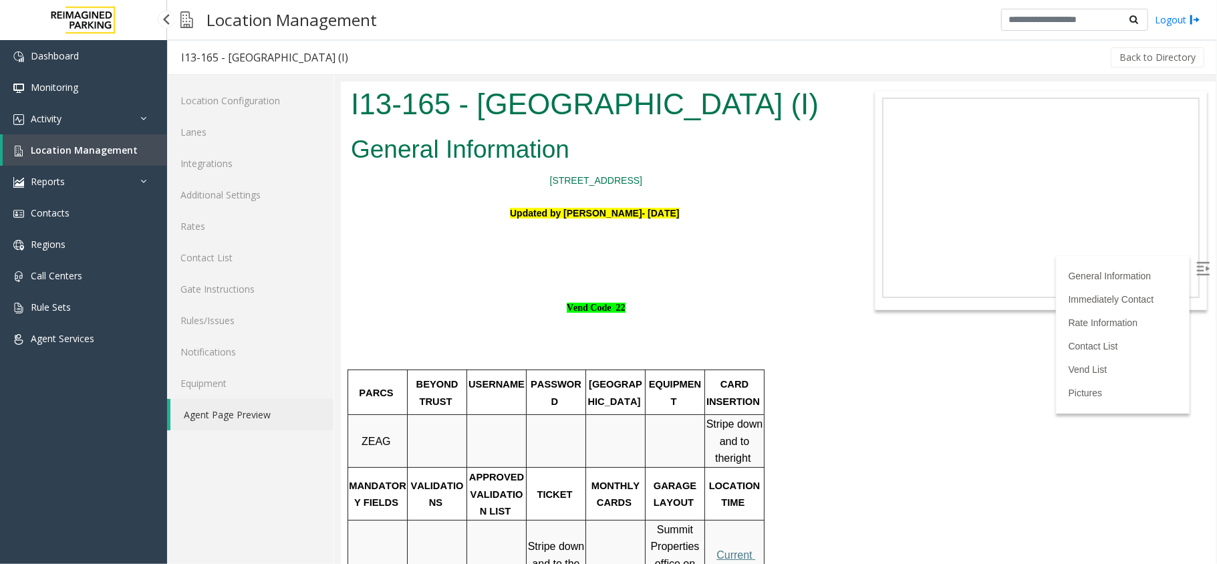
click at [78, 146] on span "Location Management" at bounding box center [84, 150] width 107 height 13
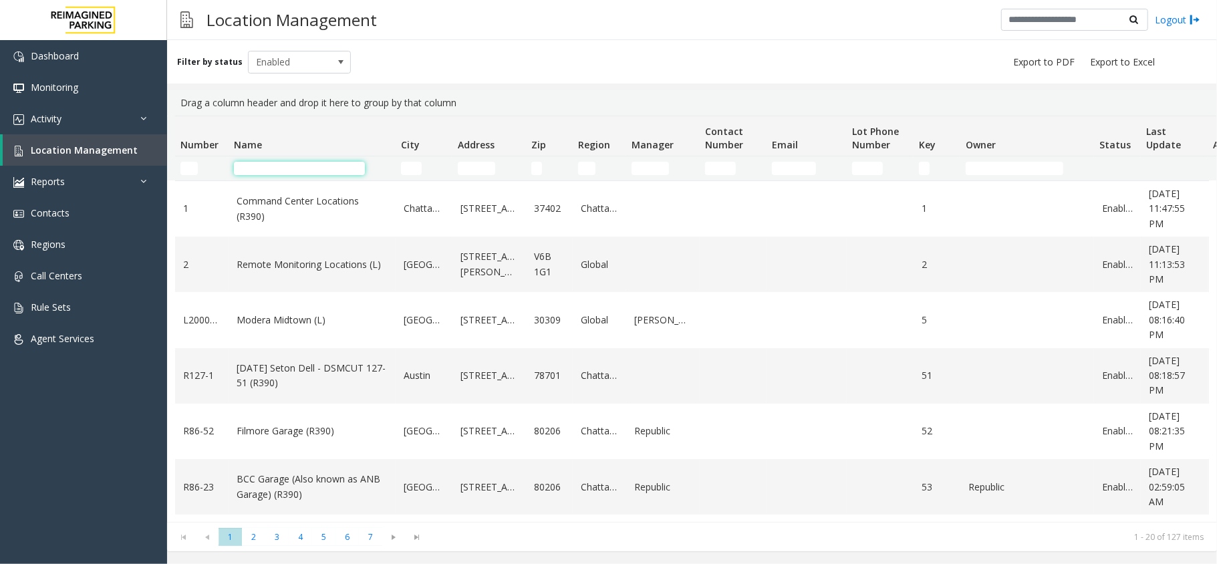
click at [297, 164] on input "Name Filter" at bounding box center [299, 168] width 131 height 13
click at [483, 166] on input "Address Filter" at bounding box center [476, 168] width 37 height 13
type input "**"
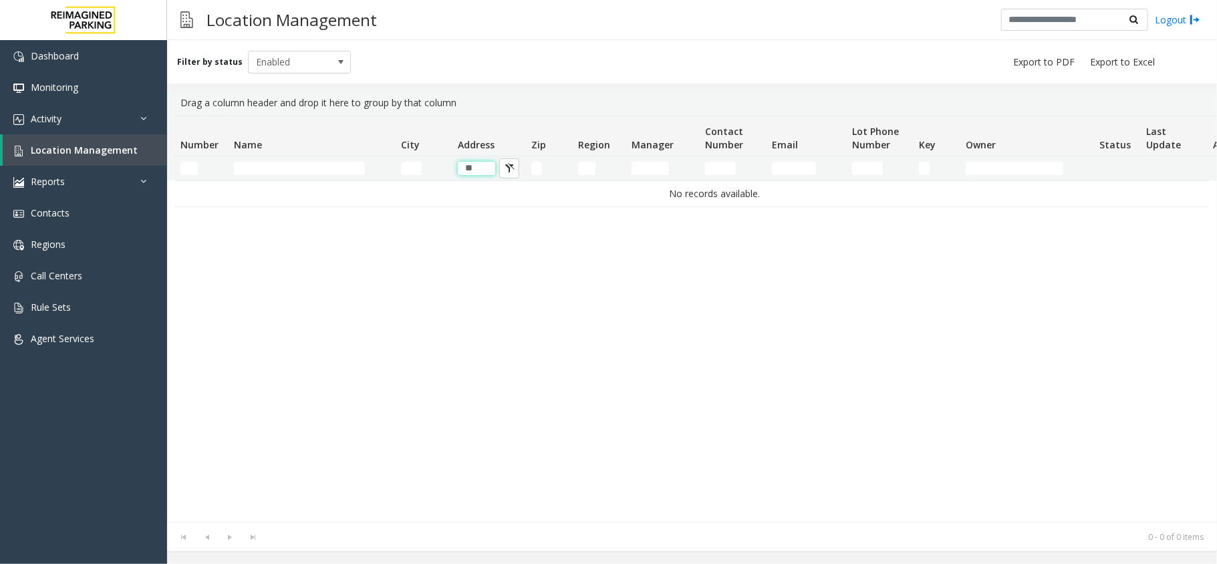
drag, startPoint x: 477, startPoint y: 166, endPoint x: 423, endPoint y: 171, distance: 54.4
click at [423, 171] on tr "**" at bounding box center [714, 168] width 1079 height 24
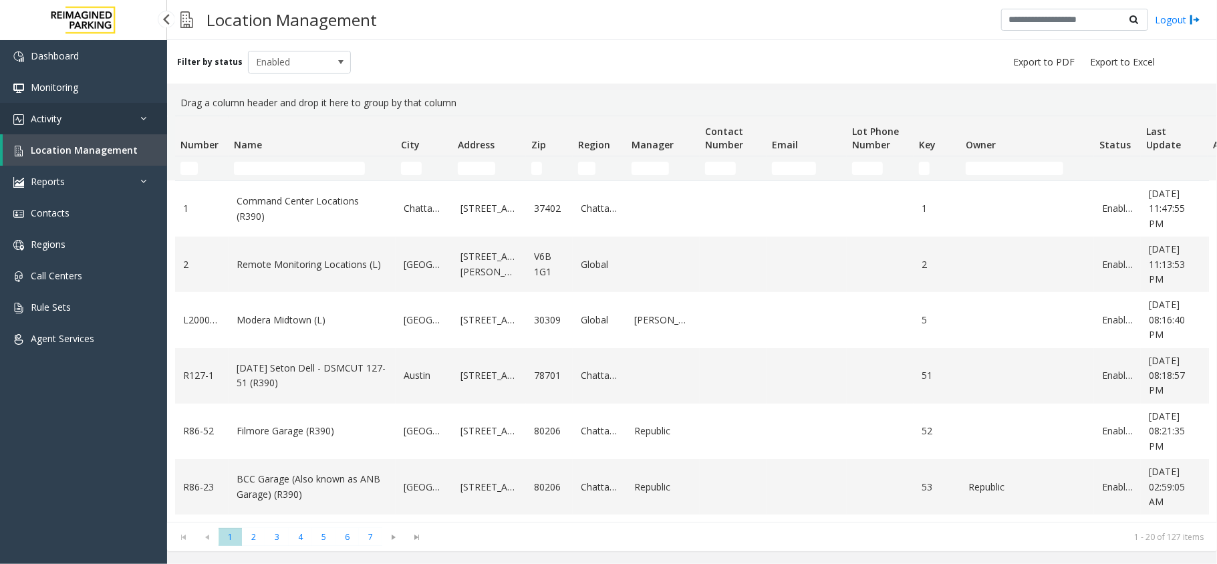
click at [136, 116] on link "Activity" at bounding box center [83, 118] width 167 height 31
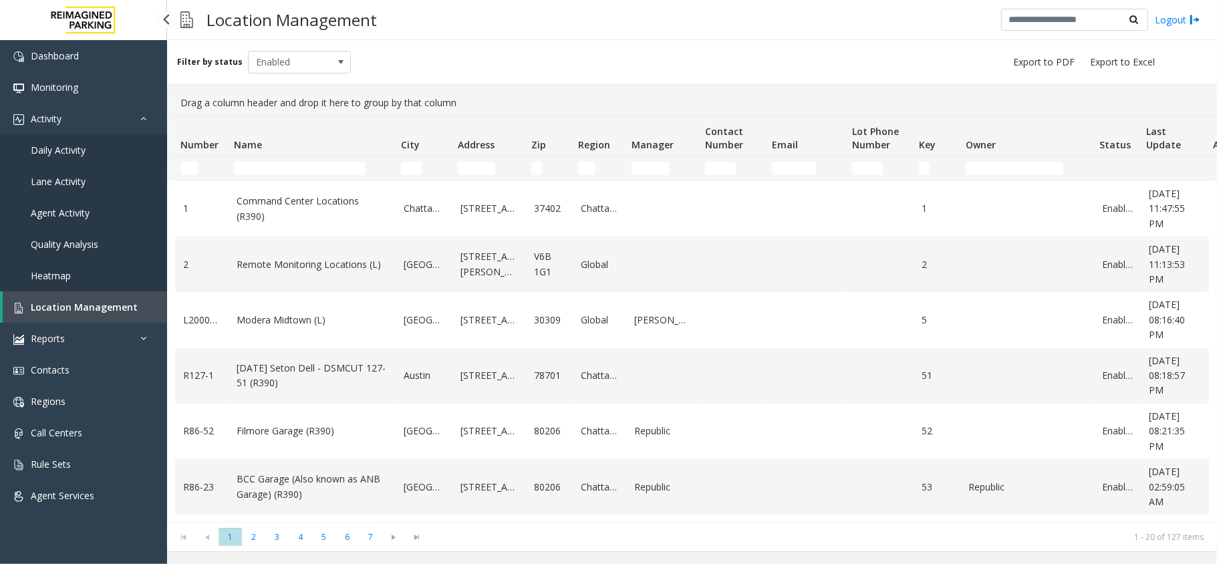
click at [113, 143] on link "Daily Activity" at bounding box center [83, 149] width 167 height 31
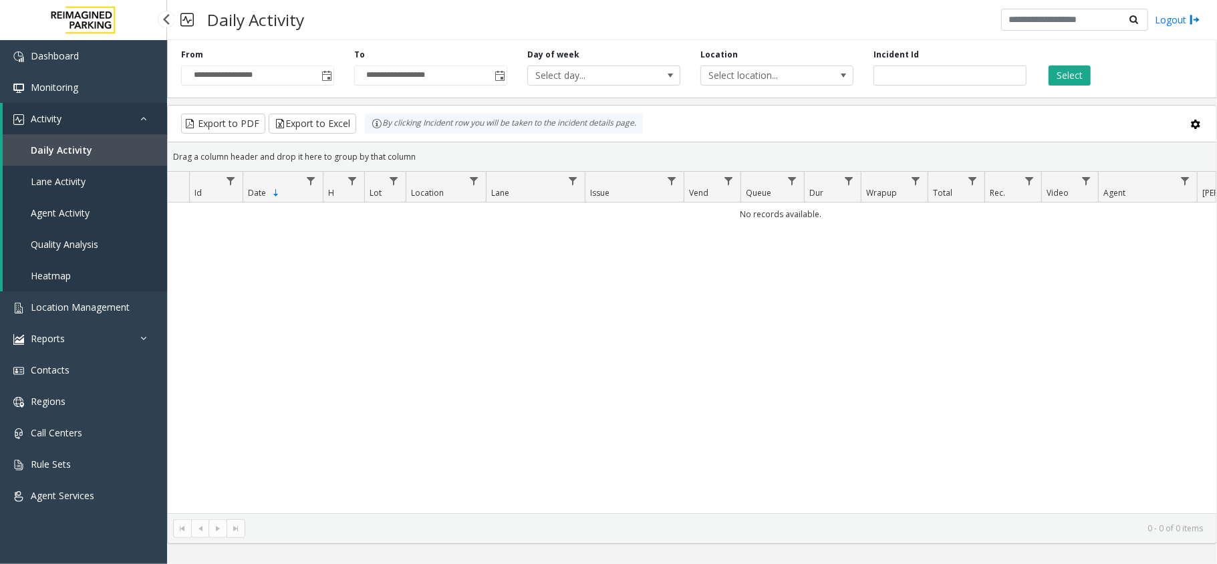
click at [128, 116] on link "Activity" at bounding box center [85, 118] width 164 height 31
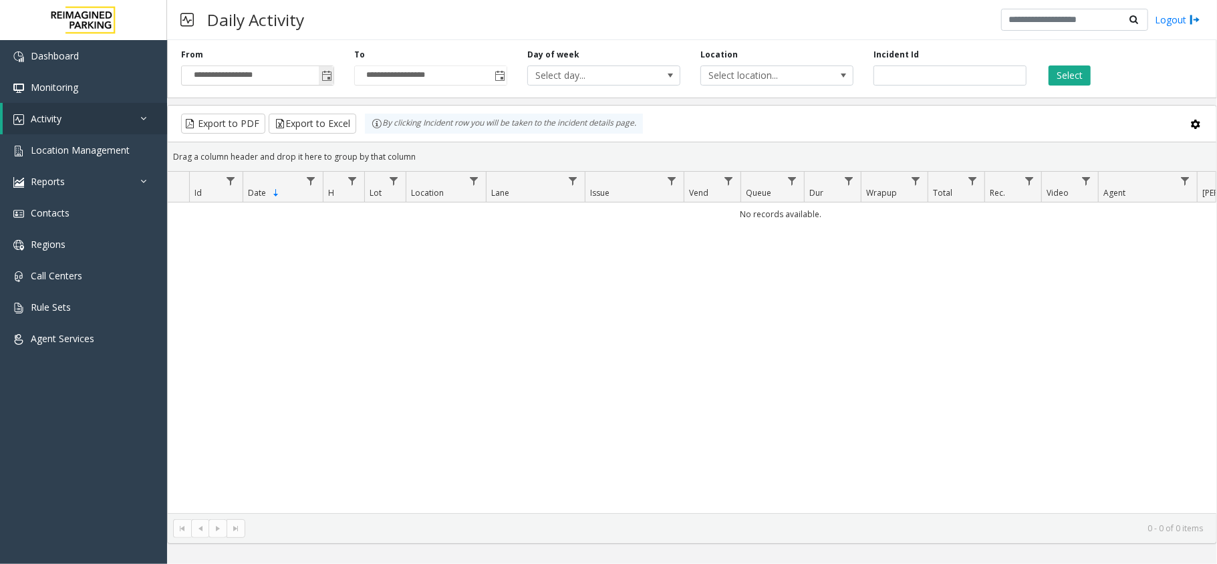
click at [332, 79] on span "Toggle popup" at bounding box center [326, 76] width 11 height 11
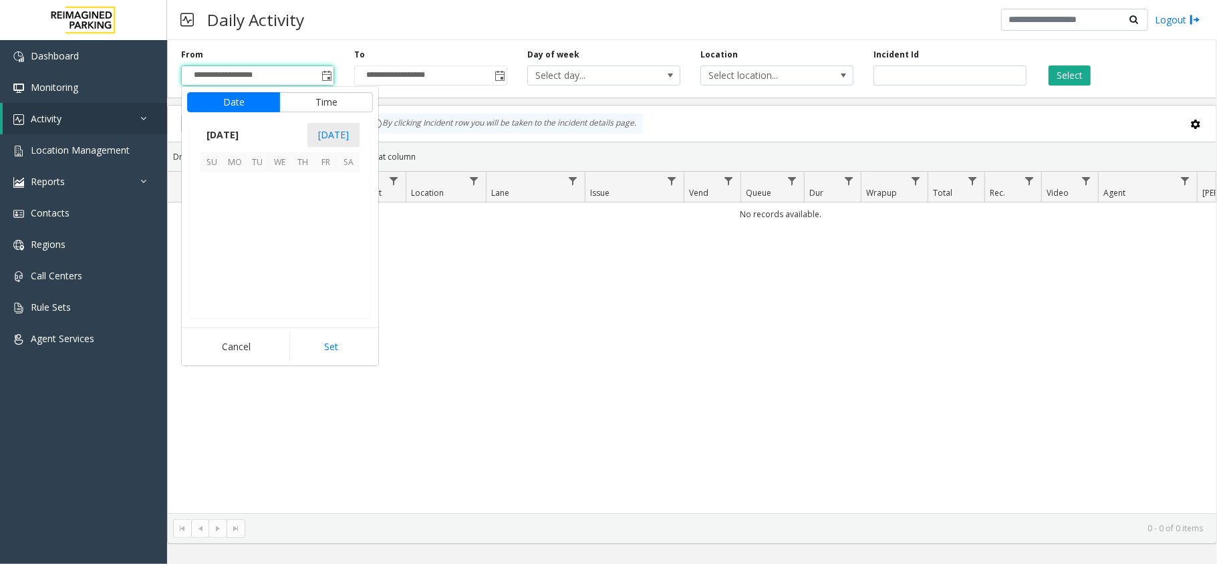
scroll to position [240037, 0]
click at [348, 186] on span "4" at bounding box center [348, 183] width 23 height 23
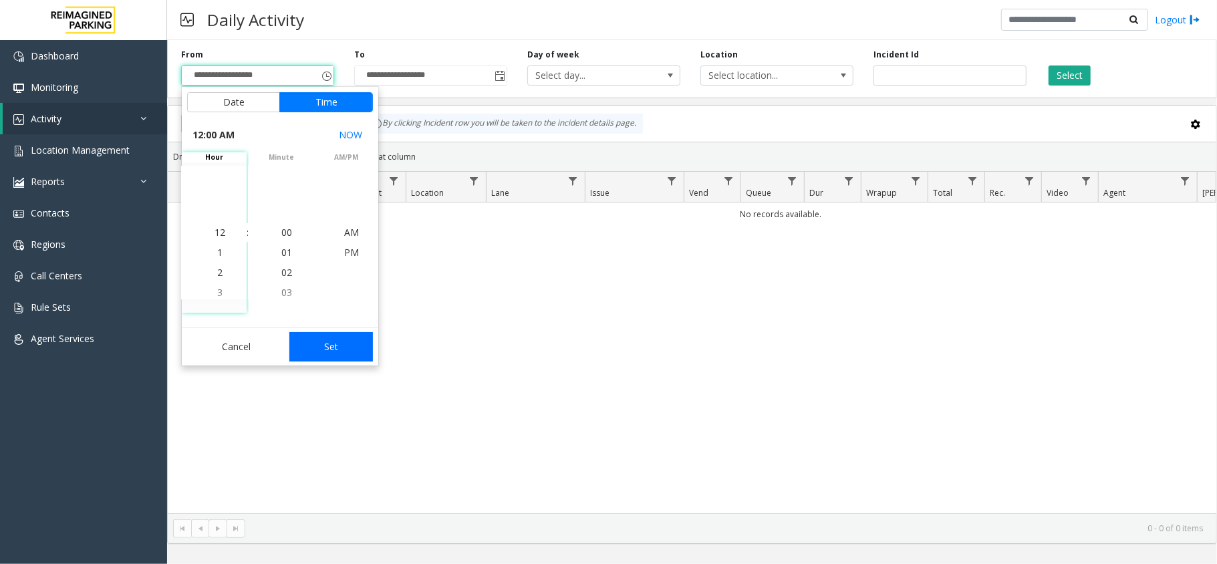
click at [334, 344] on button "Set" at bounding box center [331, 346] width 84 height 29
type input "**********"
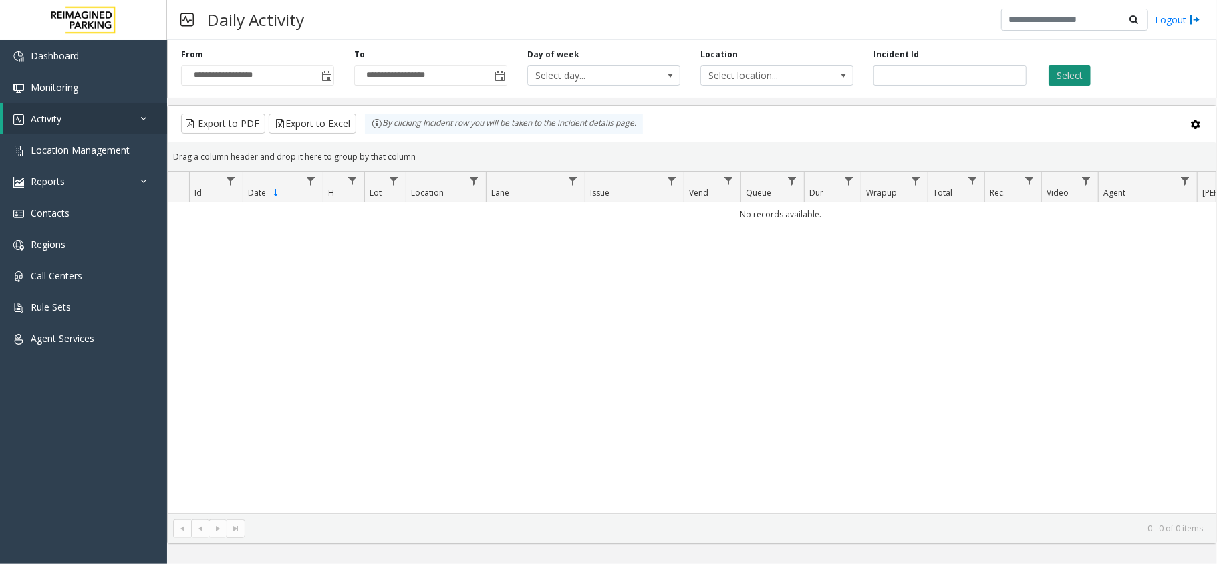
click at [1079, 80] on button "Select" at bounding box center [1070, 75] width 42 height 20
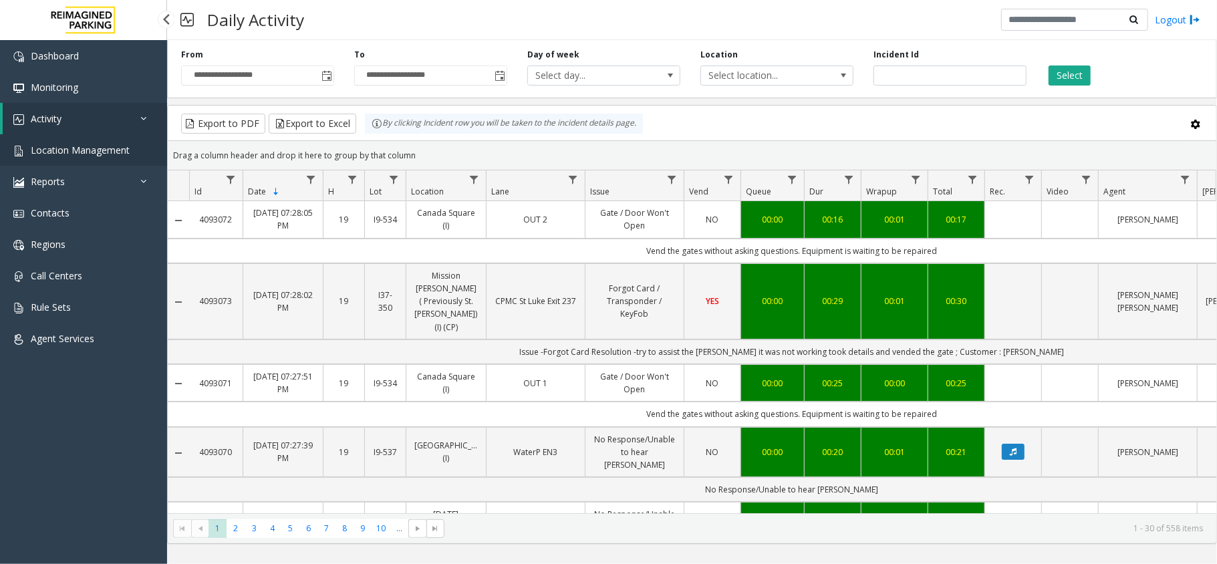
click at [124, 154] on span "Location Management" at bounding box center [80, 150] width 99 height 13
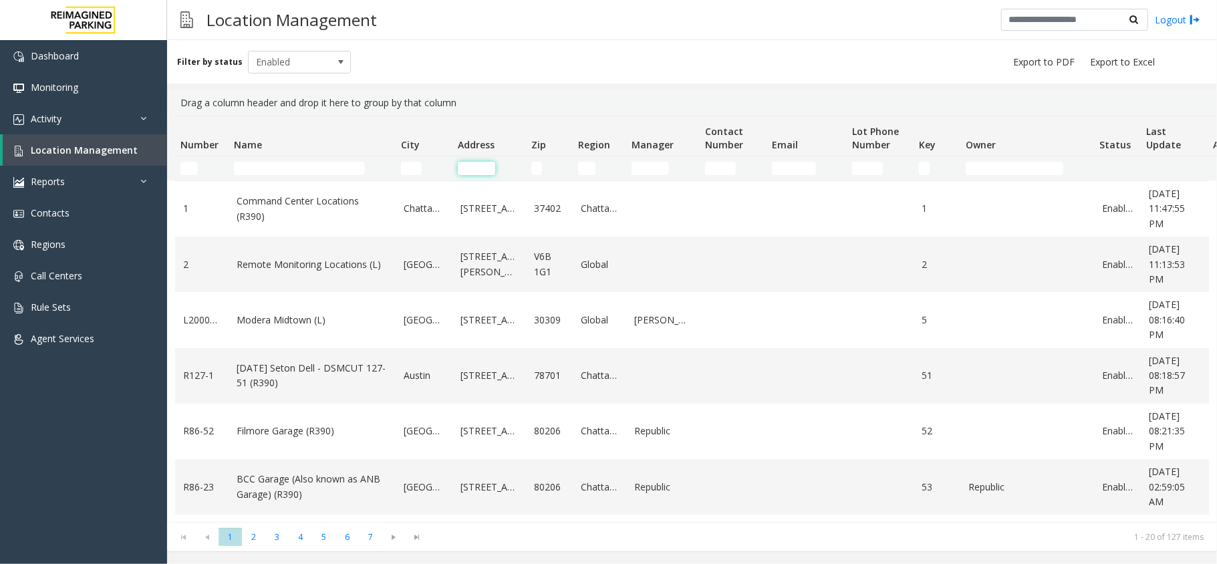
click at [476, 168] on input "Address Filter" at bounding box center [476, 168] width 37 height 13
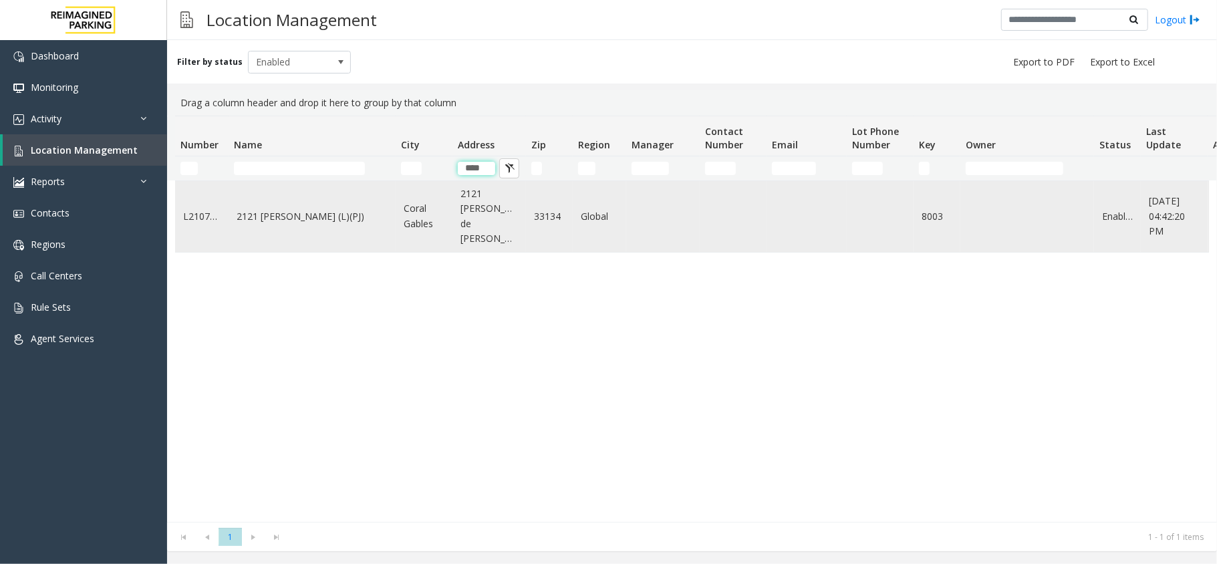
type input "****"
click at [281, 210] on link "2121 [PERSON_NAME] (L)(PJ)" at bounding box center [312, 216] width 151 height 15
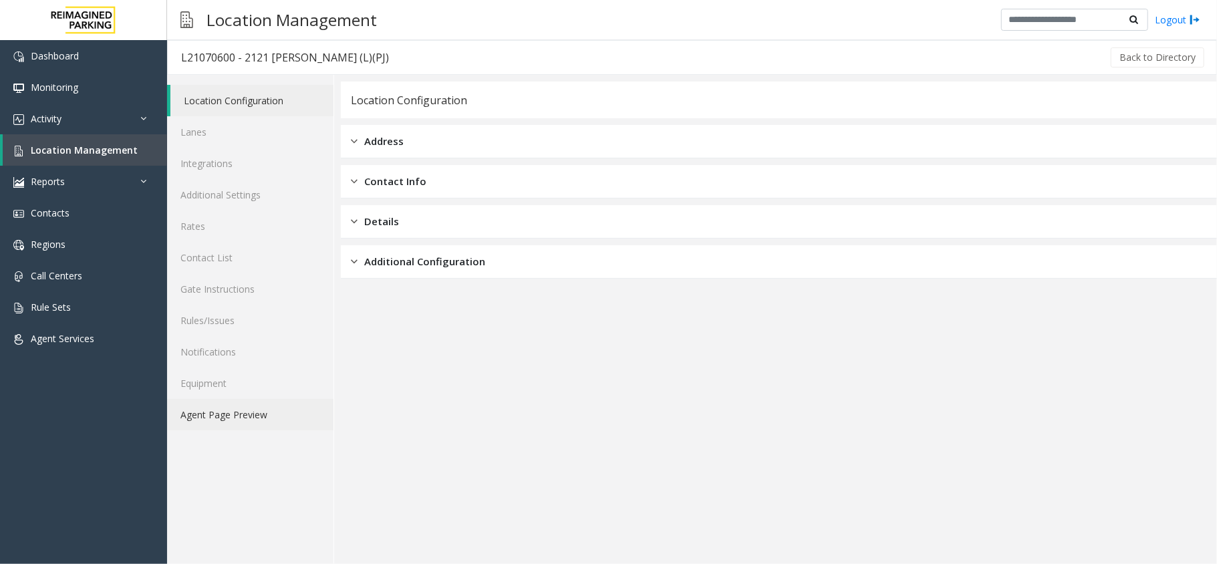
click at [263, 409] on link "Agent Page Preview" at bounding box center [250, 414] width 166 height 31
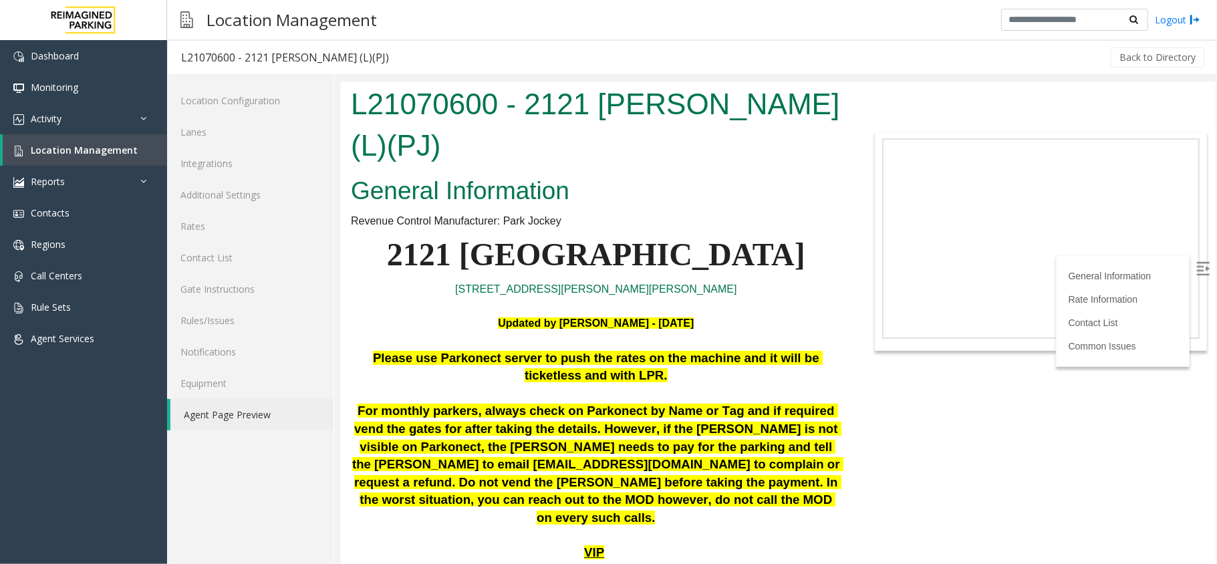
click at [252, 410] on link "Agent Page Preview" at bounding box center [251, 414] width 163 height 31
click at [72, 142] on link "Location Management" at bounding box center [85, 149] width 164 height 31
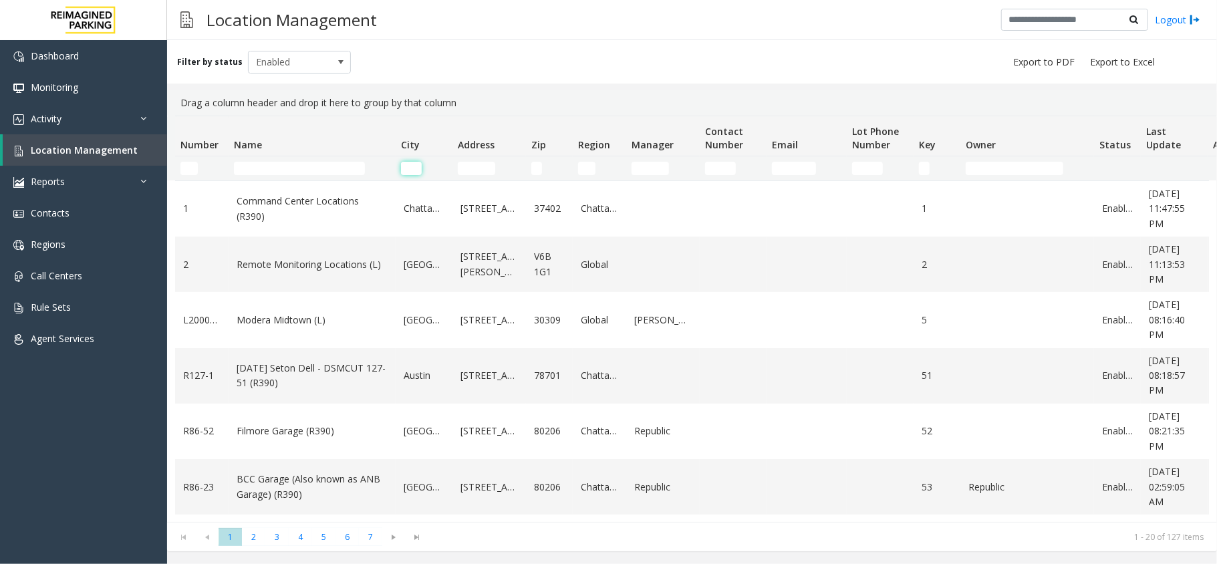
click at [408, 164] on input "City Filter" at bounding box center [411, 168] width 21 height 13
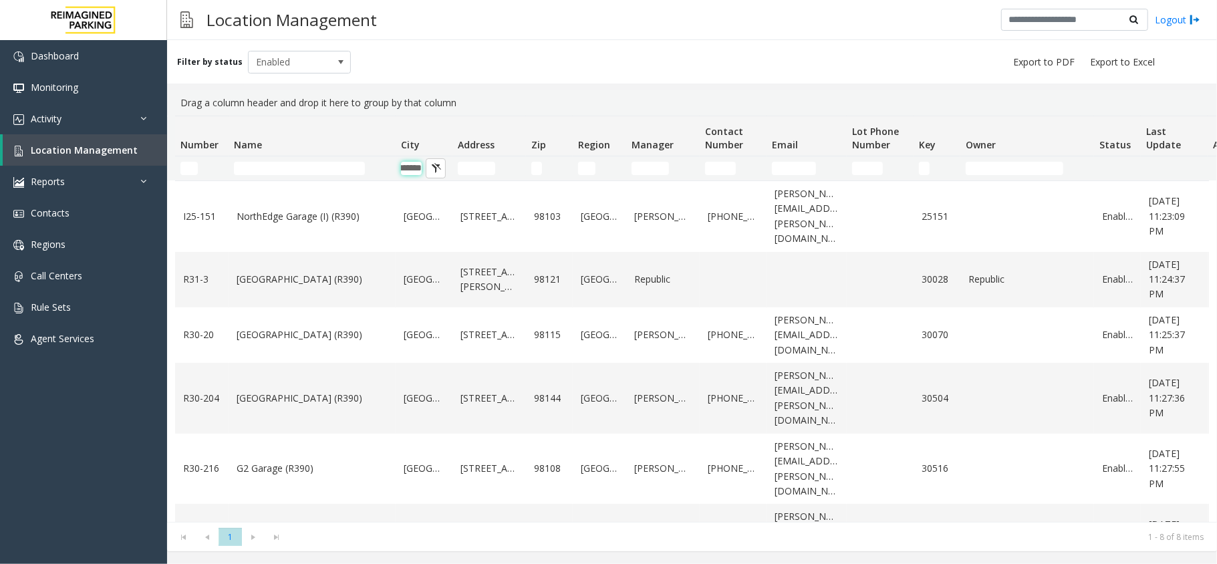
type input "*******"
click at [480, 162] on input "Address Filter" at bounding box center [476, 168] width 37 height 13
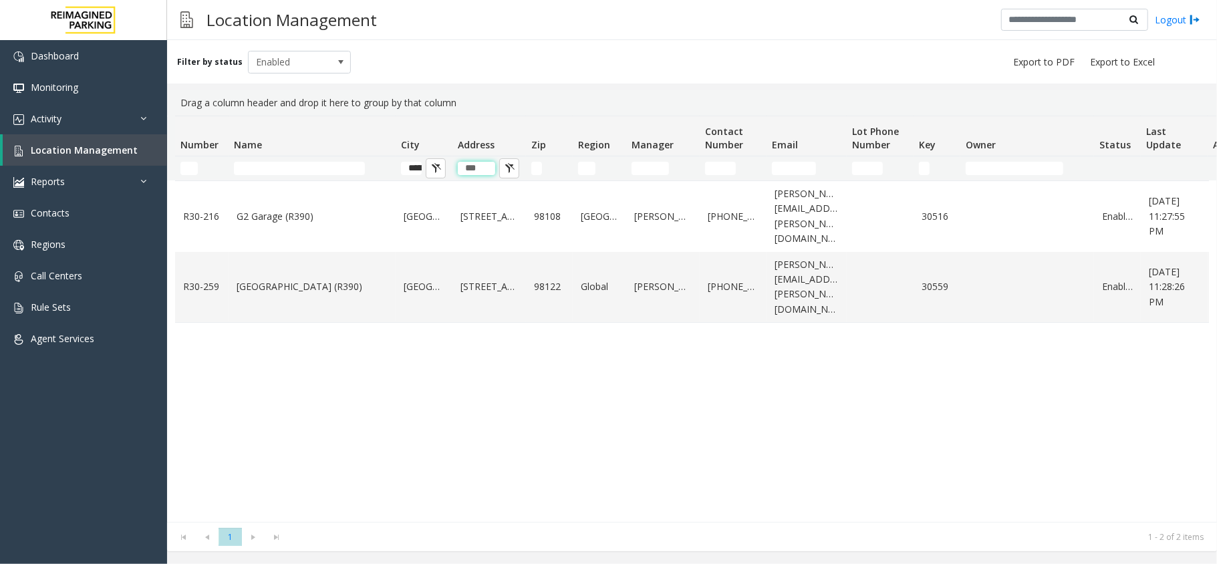
type input "***"
click at [538, 170] on input "Zip Filter" at bounding box center [536, 168] width 11 height 13
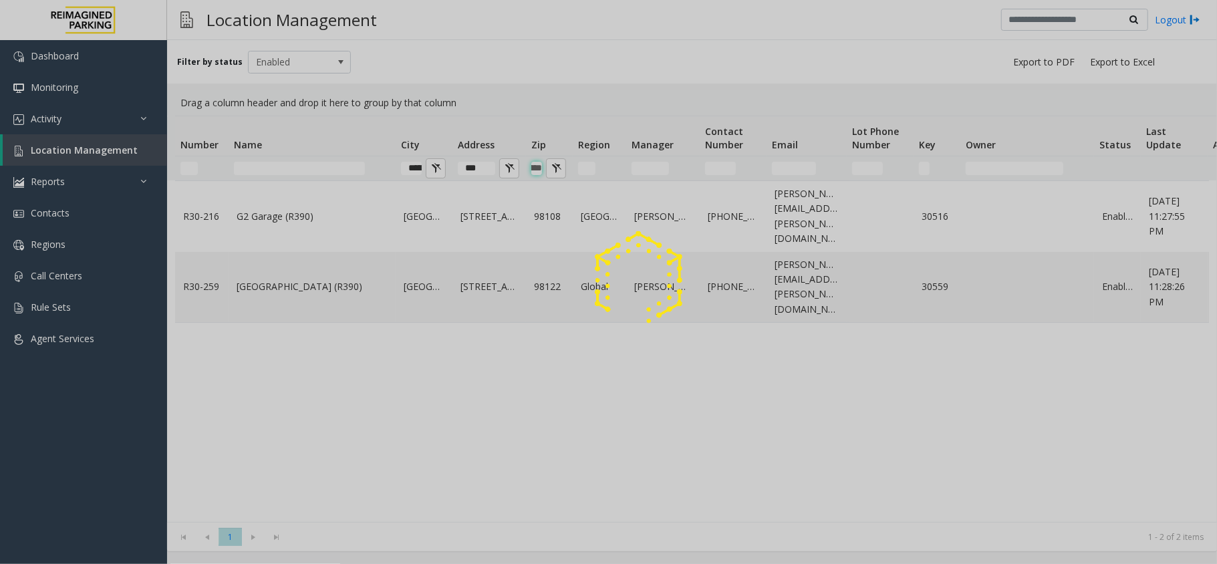
type input "*****"
click at [263, 57] on span "Enabled" at bounding box center [290, 61] width 82 height 21
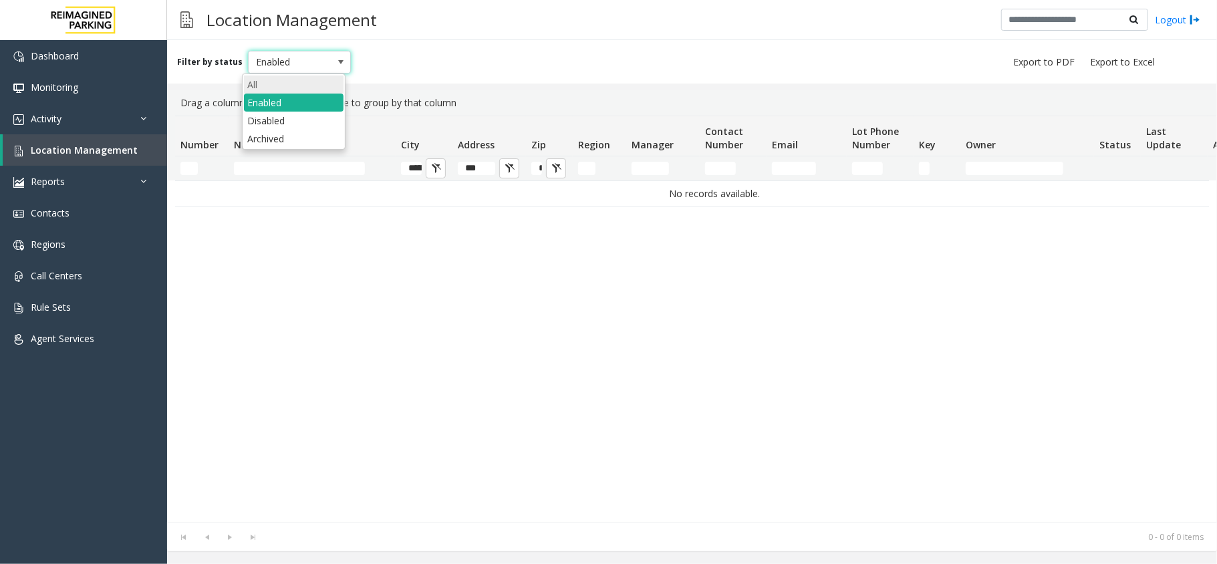
click at [267, 78] on li "All" at bounding box center [294, 85] width 100 height 18
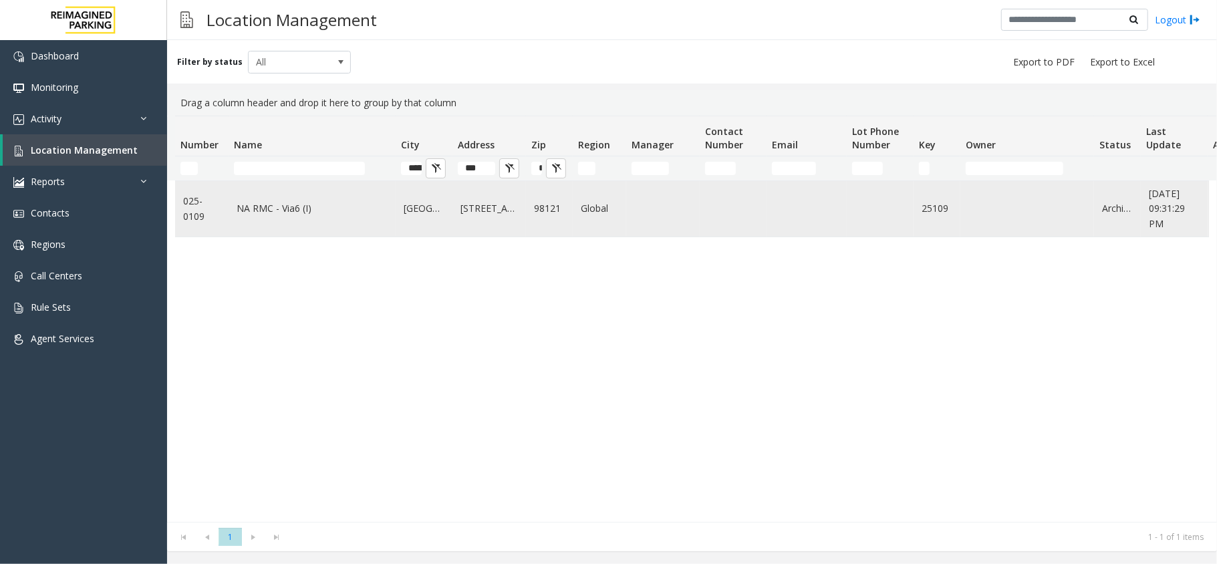
click at [281, 211] on link "NA RMC - Via6 (I)" at bounding box center [312, 208] width 151 height 15
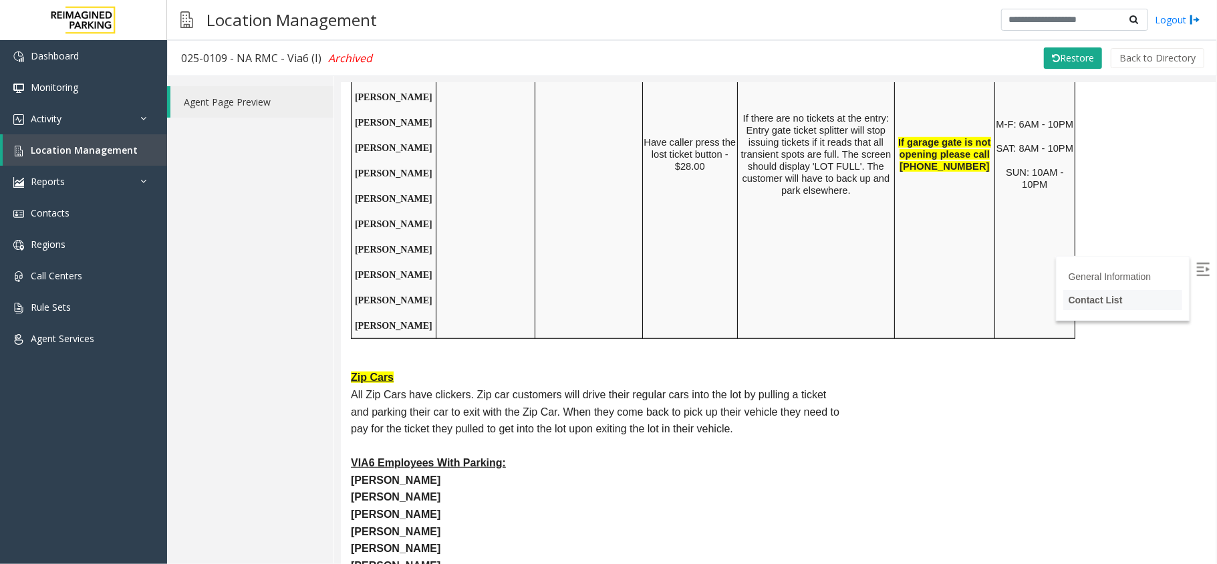
scroll to position [535, 0]
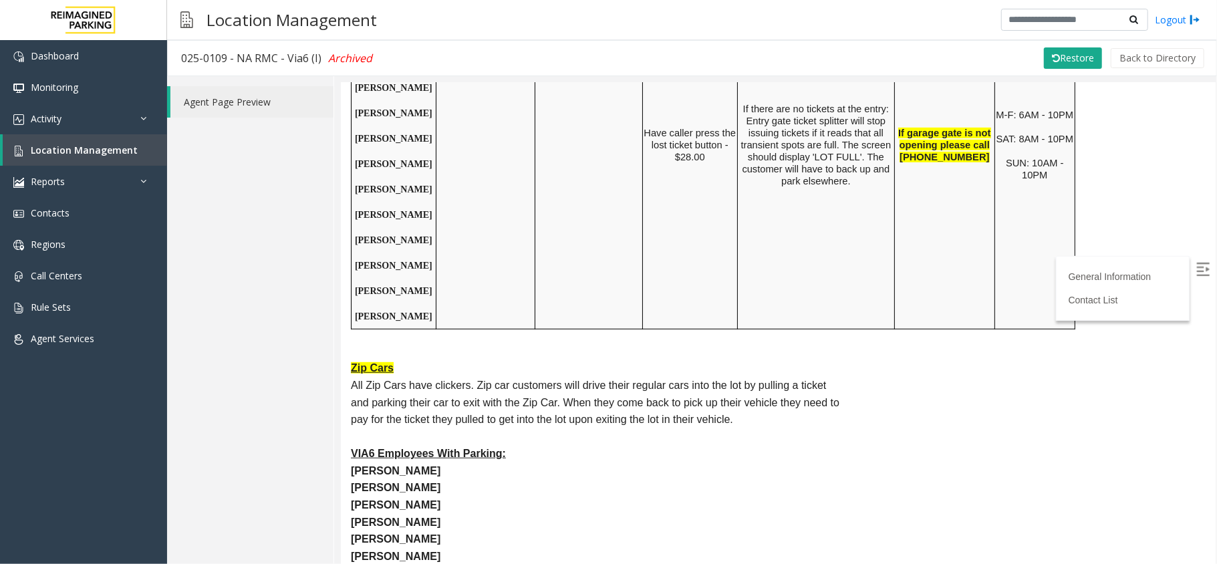
click at [1196, 271] on img at bounding box center [1202, 268] width 13 height 13
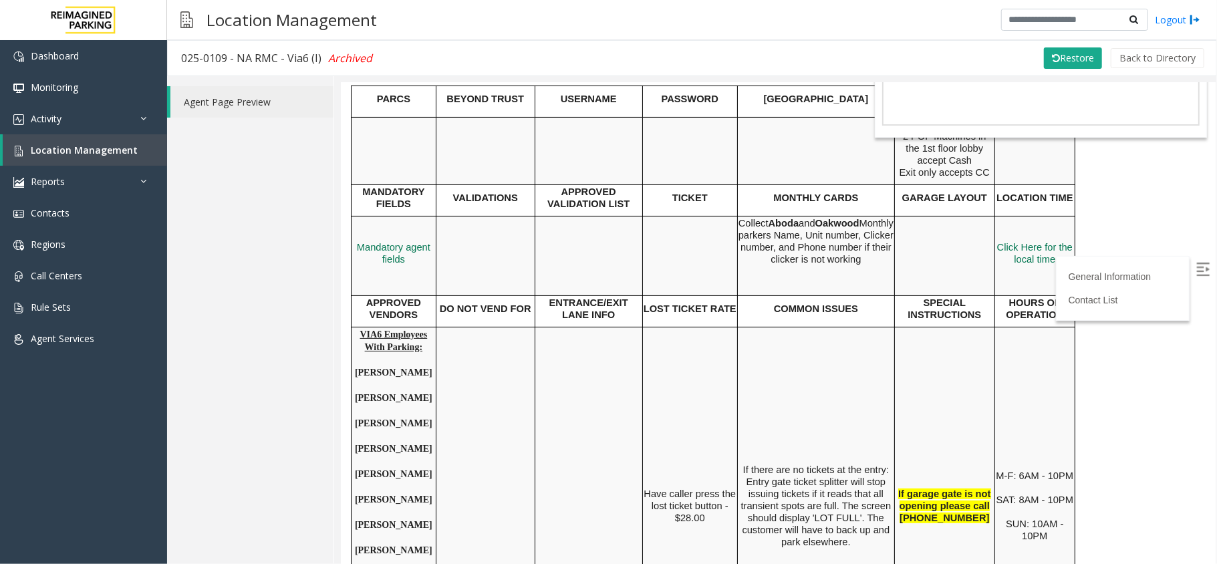
scroll to position [0, 0]
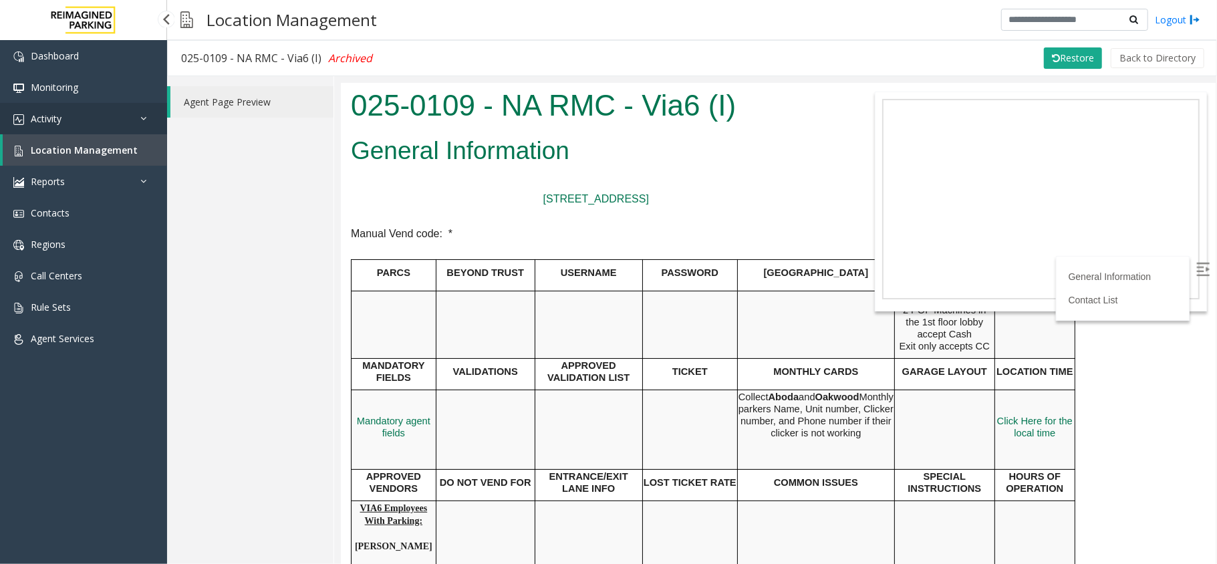
click at [102, 112] on link "Activity" at bounding box center [83, 118] width 167 height 31
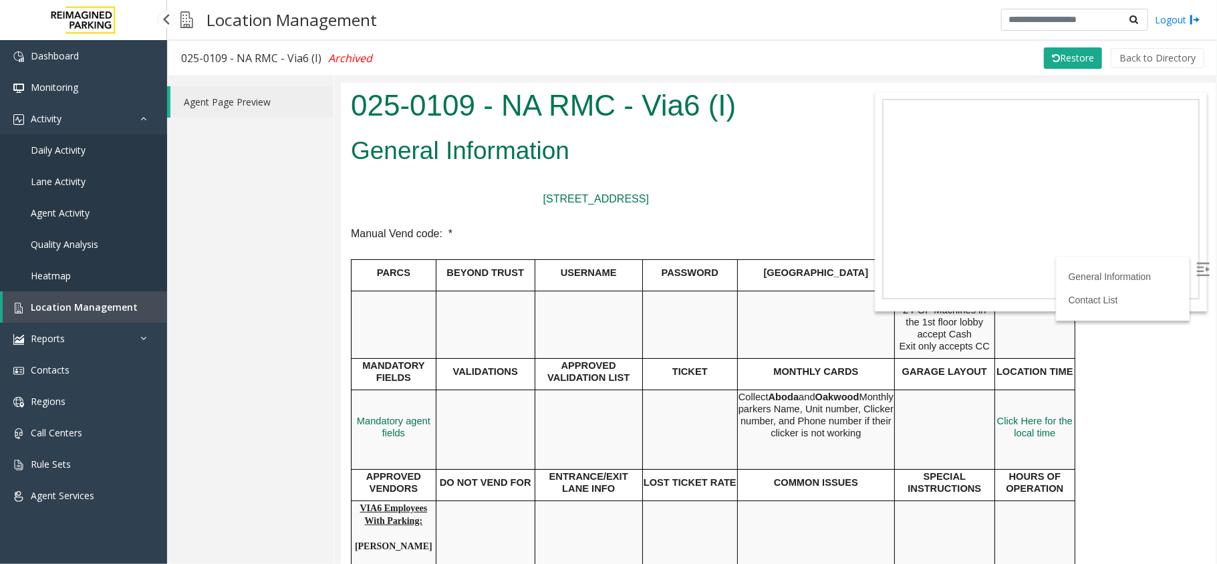
click at [80, 146] on span "Daily Activity" at bounding box center [58, 150] width 55 height 13
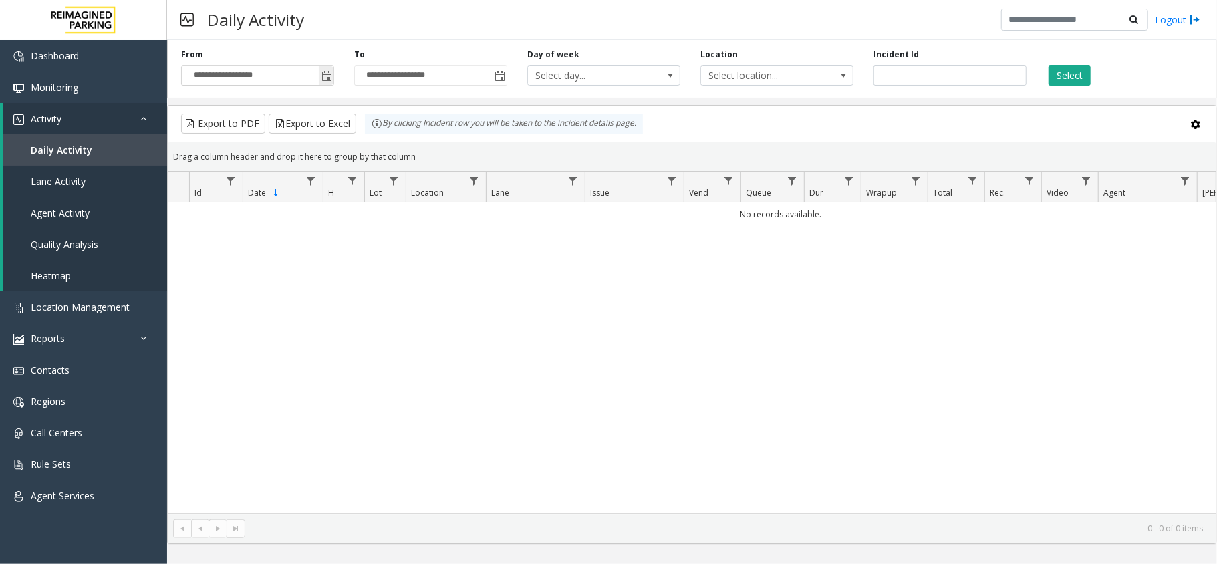
click at [330, 74] on span "Toggle popup" at bounding box center [326, 76] width 11 height 11
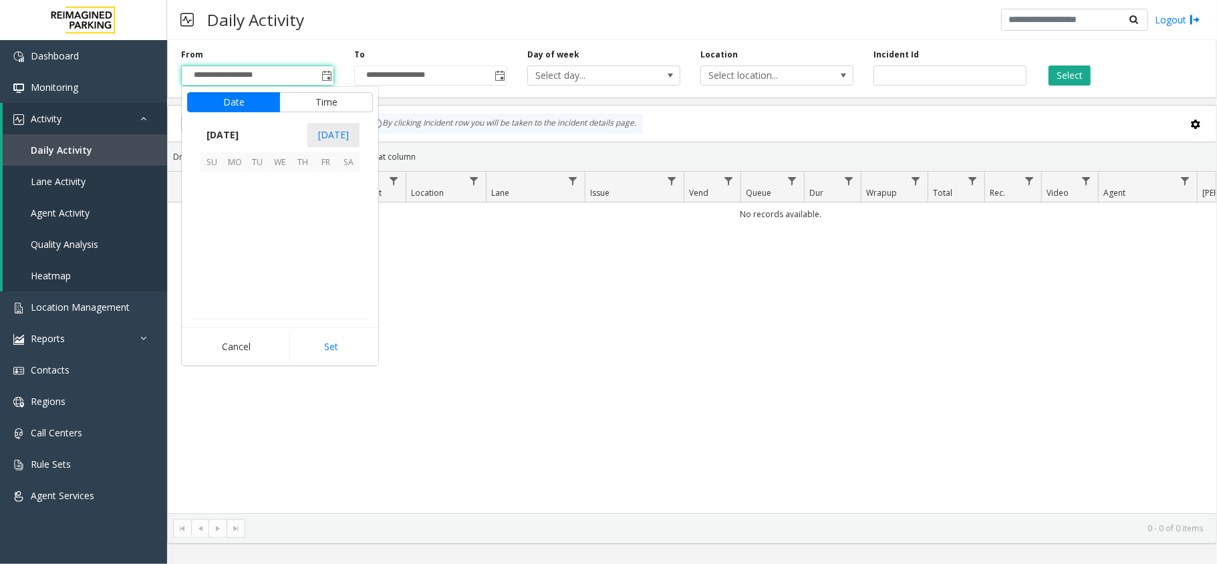
scroll to position [240037, 0]
click at [340, 180] on span "4" at bounding box center [348, 183] width 23 height 23
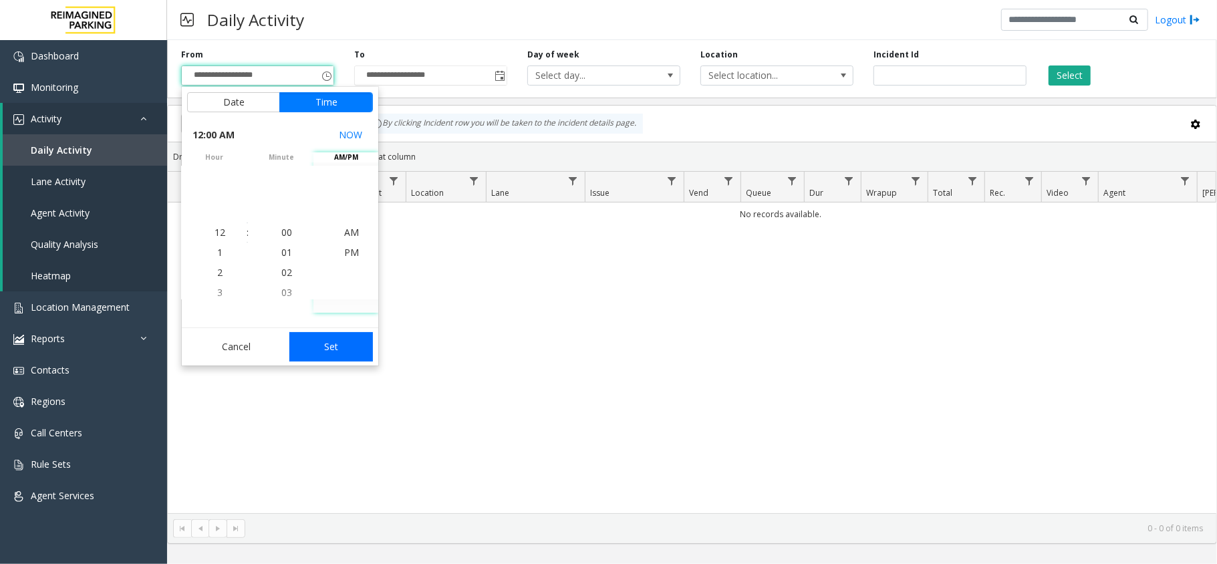
click at [337, 337] on button "Set" at bounding box center [331, 346] width 84 height 29
type input "**********"
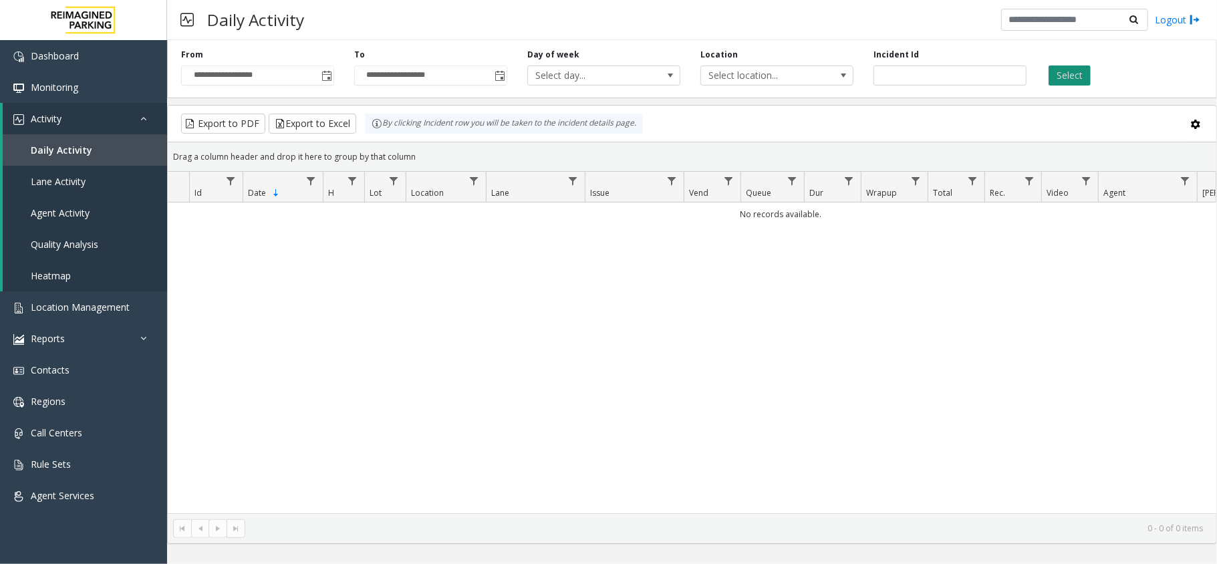
click at [1080, 83] on button "Select" at bounding box center [1070, 75] width 42 height 20
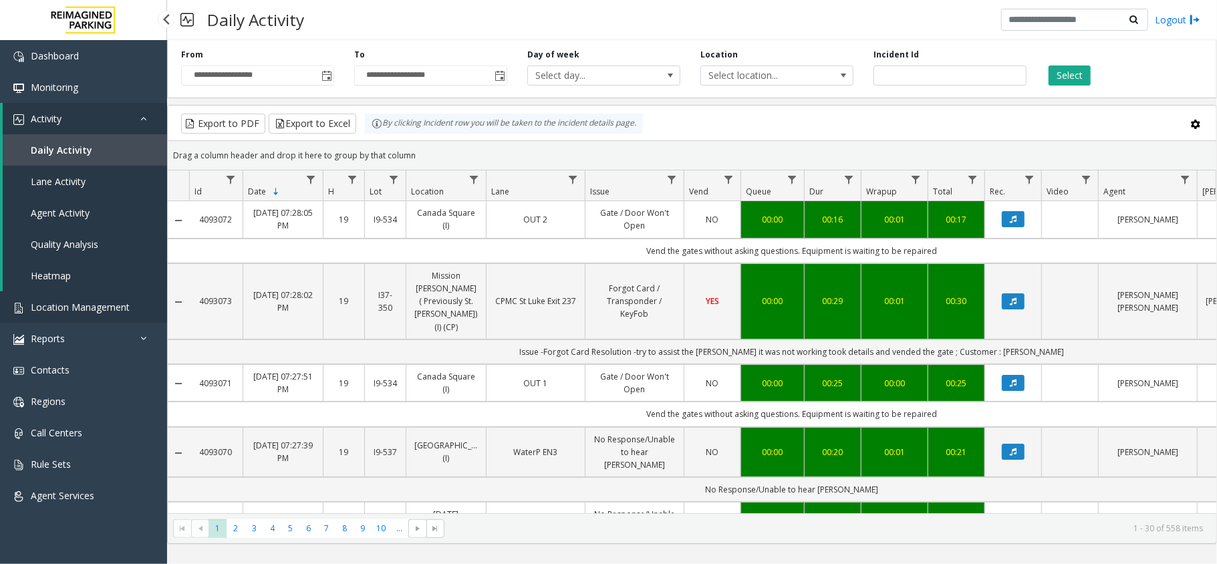
click at [100, 305] on span "Location Management" at bounding box center [80, 307] width 99 height 13
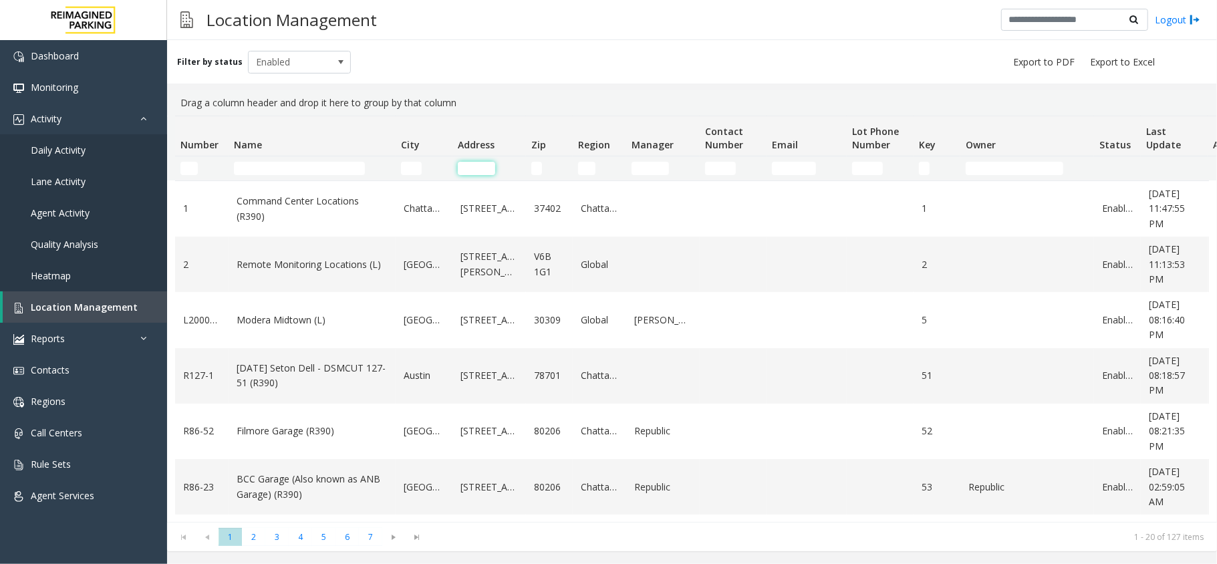
click at [466, 170] on input "Address Filter" at bounding box center [476, 168] width 37 height 13
click at [317, 45] on div "Filter by status Enabled" at bounding box center [692, 61] width 1050 height 43
click at [314, 61] on span "Enabled" at bounding box center [290, 61] width 82 height 21
click at [307, 83] on li "All" at bounding box center [294, 85] width 100 height 18
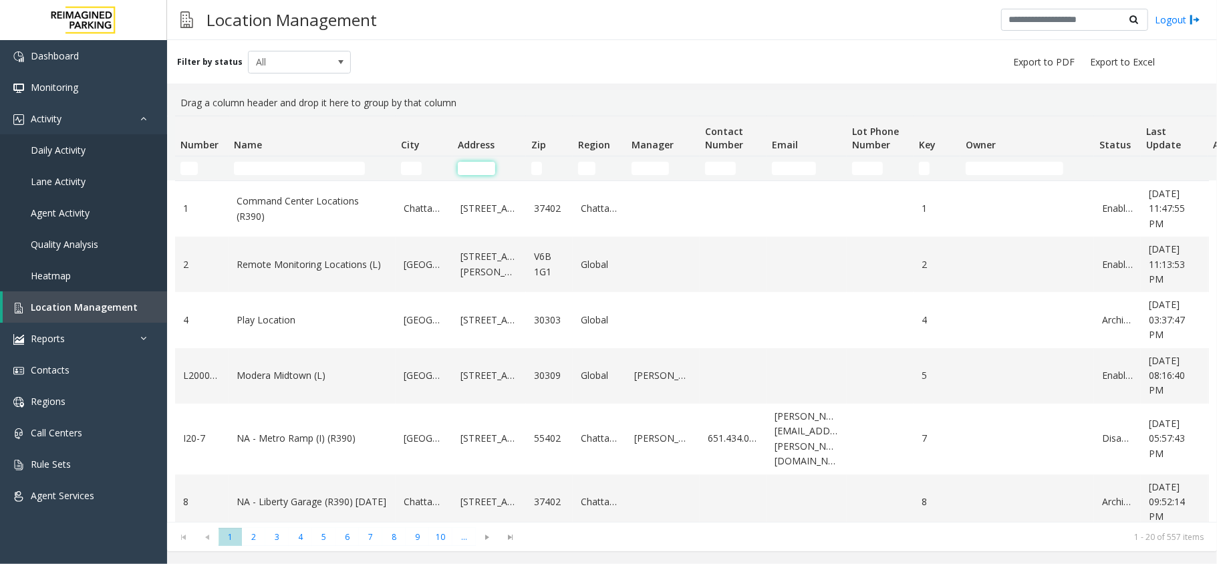
click at [472, 171] on input "Address Filter" at bounding box center [476, 168] width 37 height 13
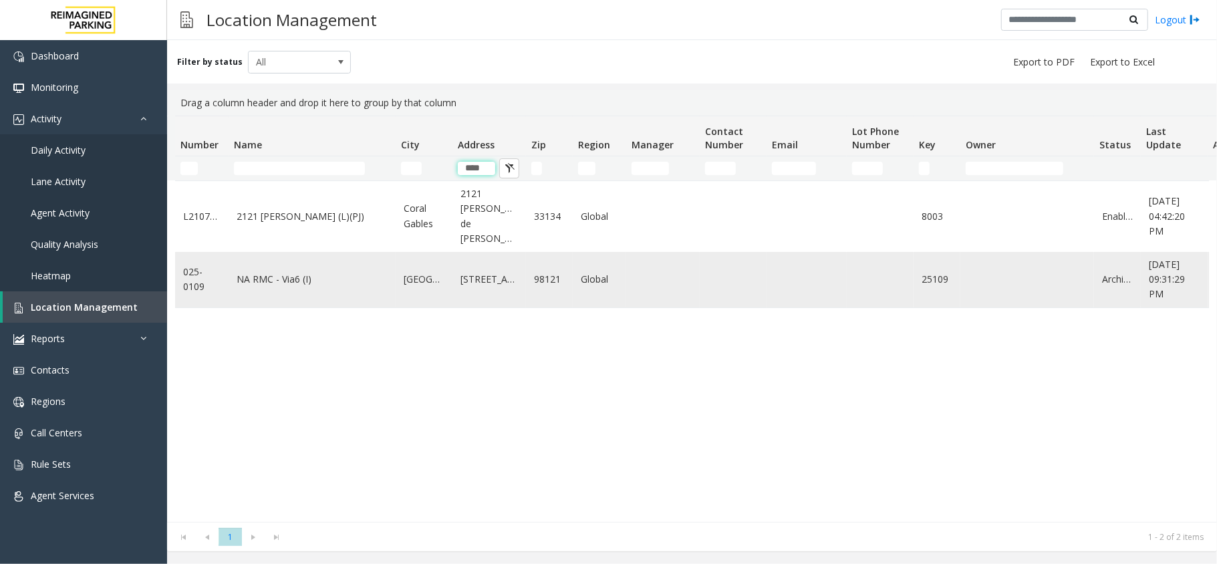
type input "****"
click at [290, 272] on link "NA RMC - Via6 (I)" at bounding box center [312, 279] width 151 height 15
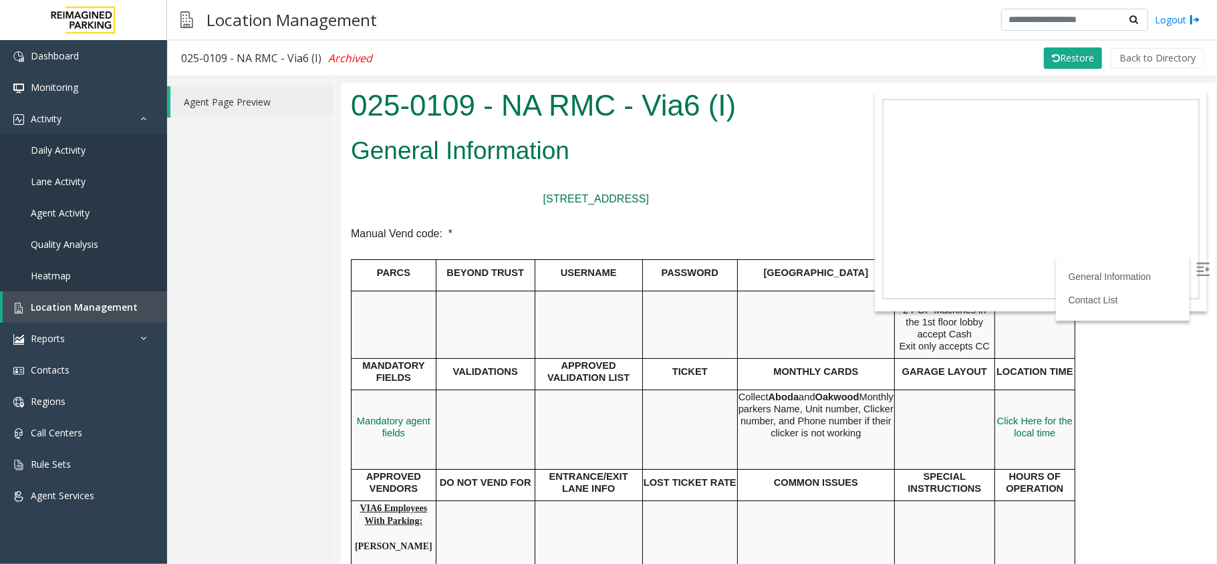
click at [1196, 271] on img at bounding box center [1202, 268] width 13 height 13
click at [108, 144] on link "Daily Activity" at bounding box center [83, 149] width 167 height 31
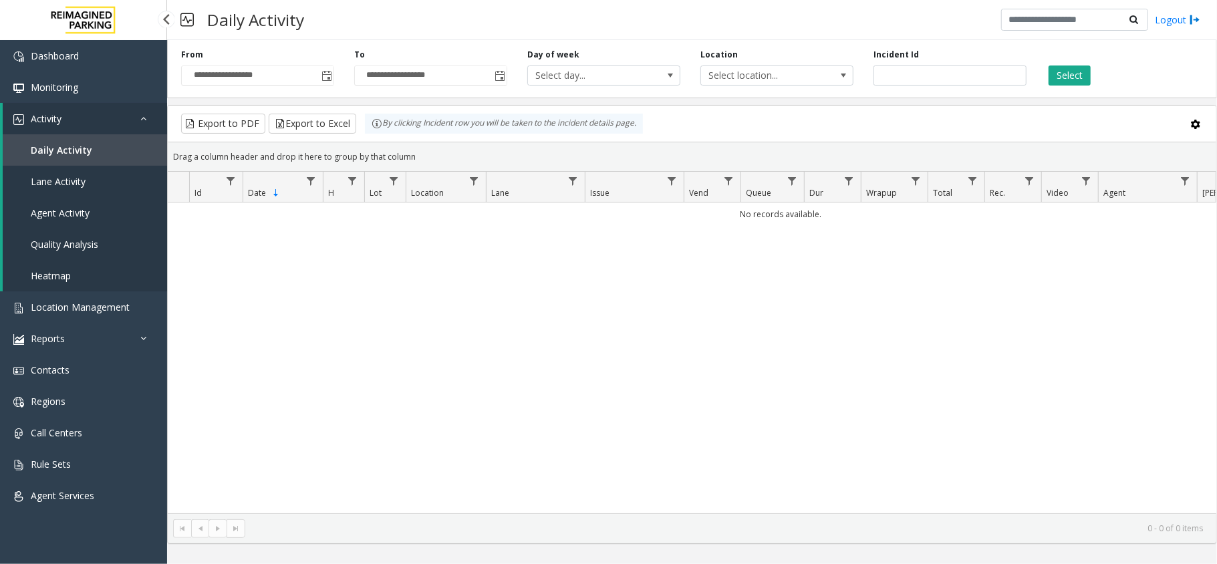
click at [94, 121] on link "Activity" at bounding box center [85, 118] width 164 height 31
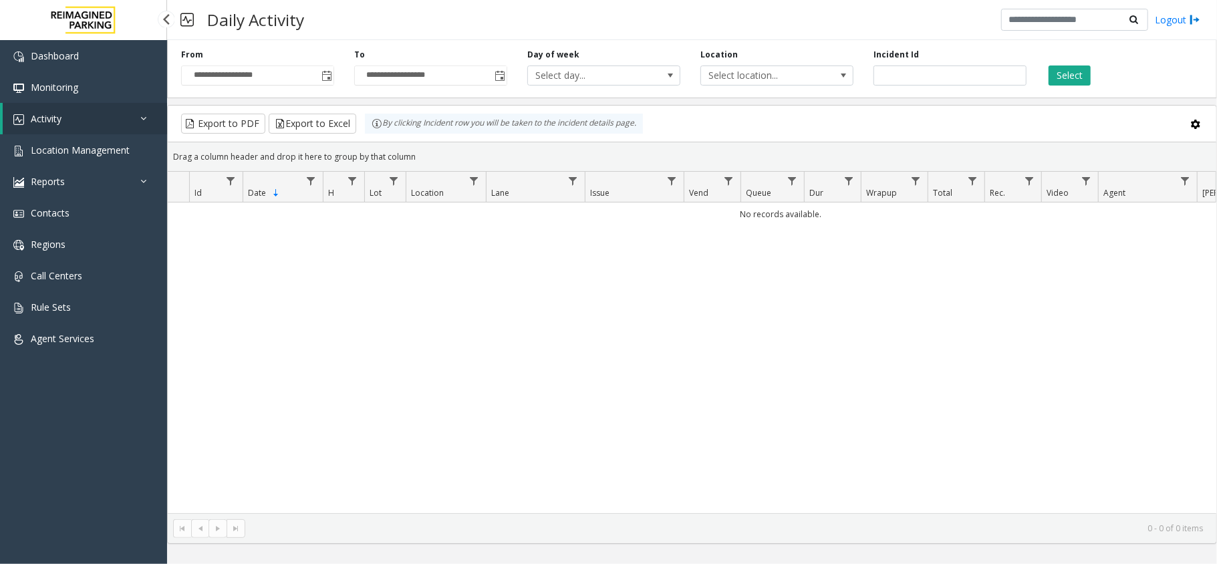
click at [94, 121] on link "Activity" at bounding box center [85, 118] width 164 height 31
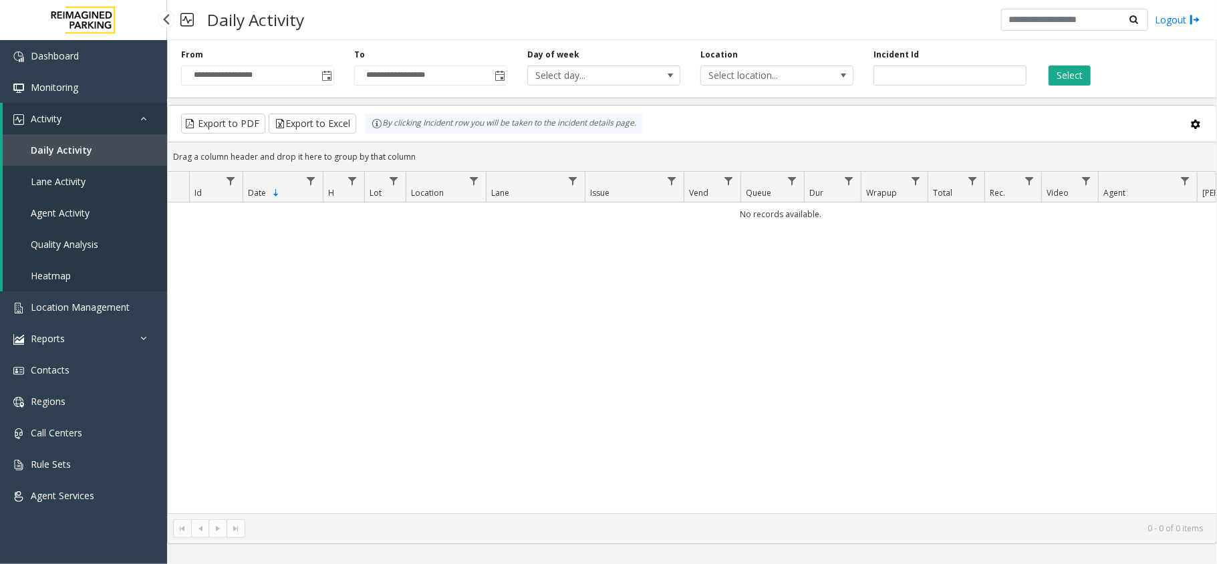
click at [86, 116] on link "Activity" at bounding box center [85, 118] width 164 height 31
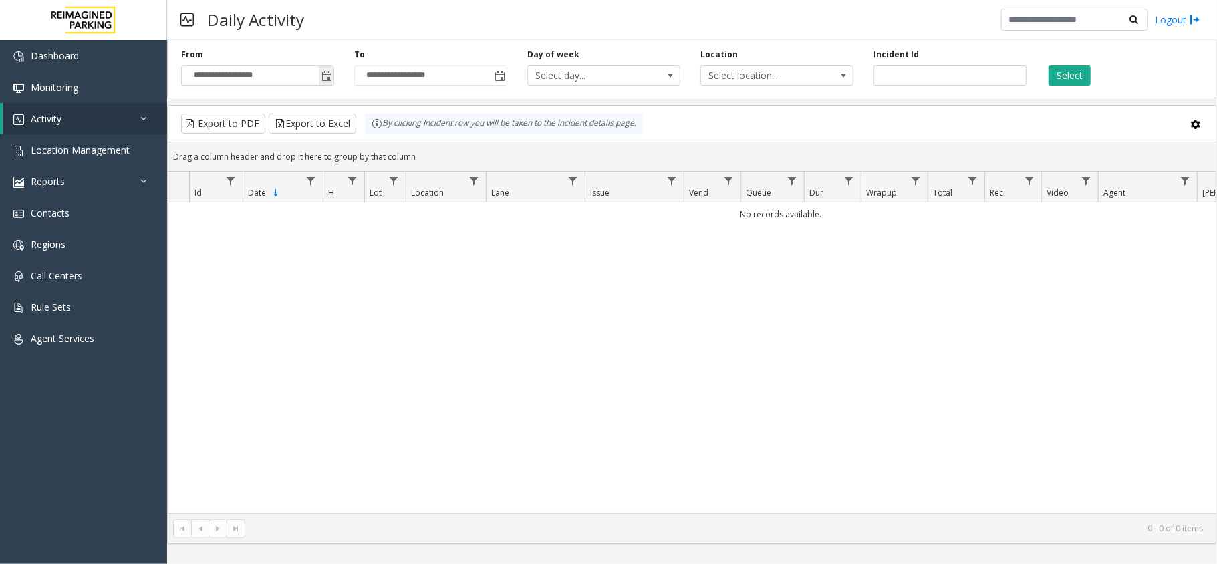
click at [332, 72] on span "Toggle popup" at bounding box center [326, 75] width 15 height 21
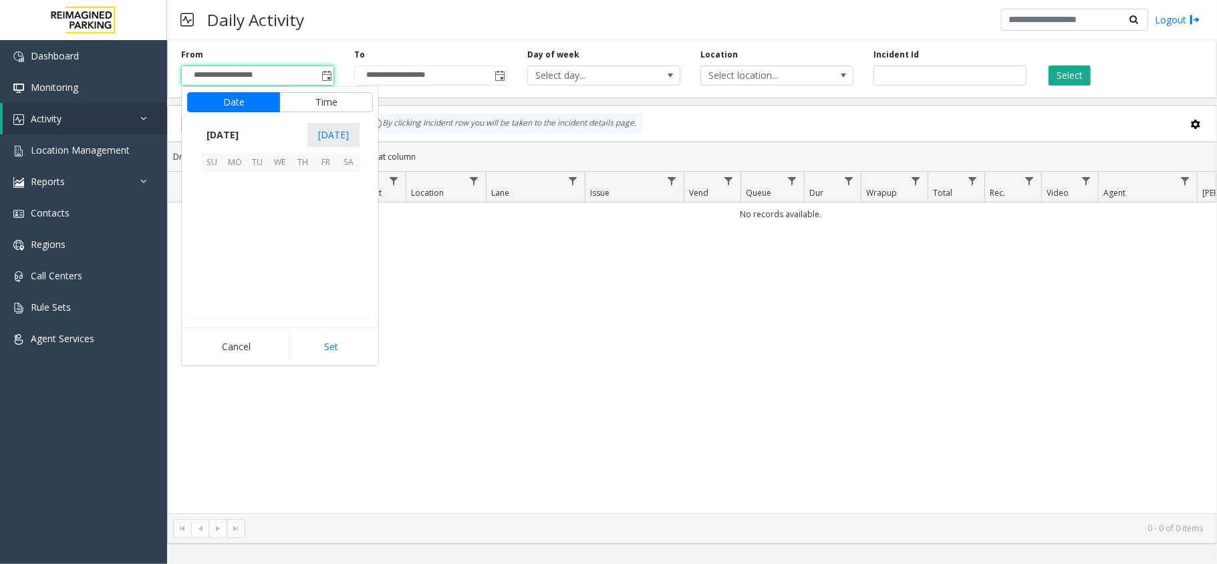
scroll to position [240037, 0]
click at [341, 174] on span "4" at bounding box center [348, 183] width 23 height 23
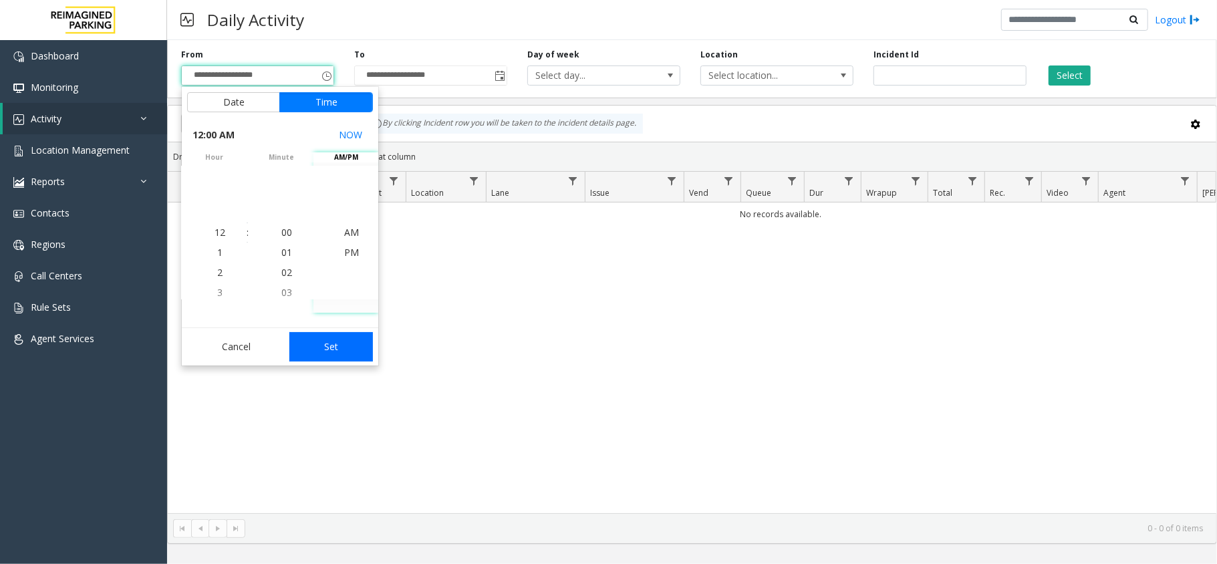
click at [340, 343] on button "Set" at bounding box center [331, 346] width 84 height 29
type input "**********"
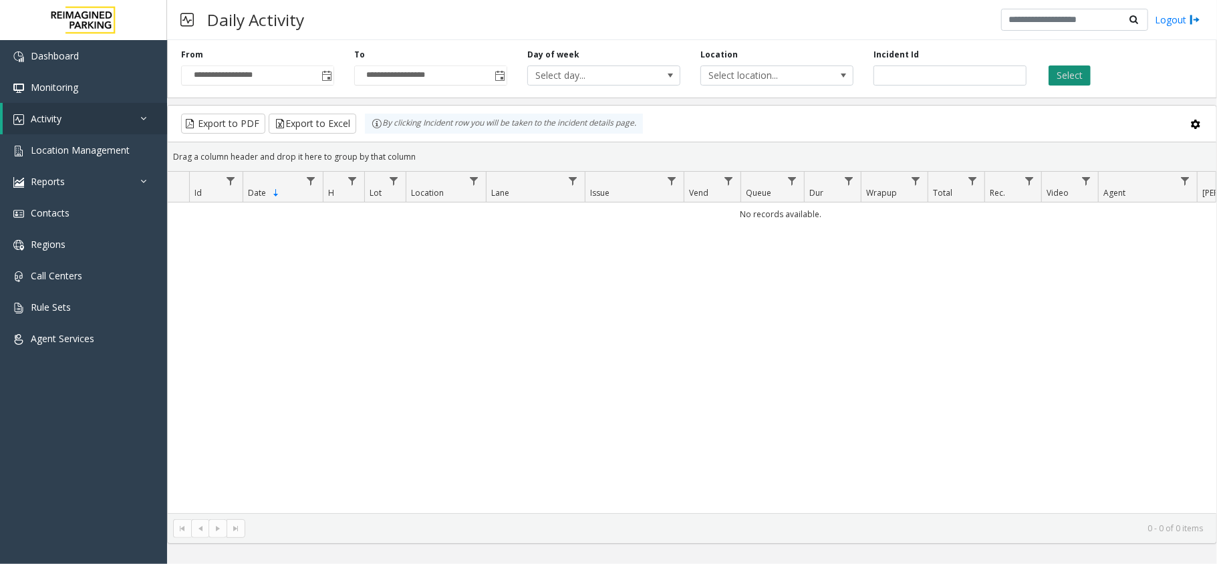
click at [1067, 70] on button "Select" at bounding box center [1070, 75] width 42 height 20
